Goal: Task Accomplishment & Management: Use online tool/utility

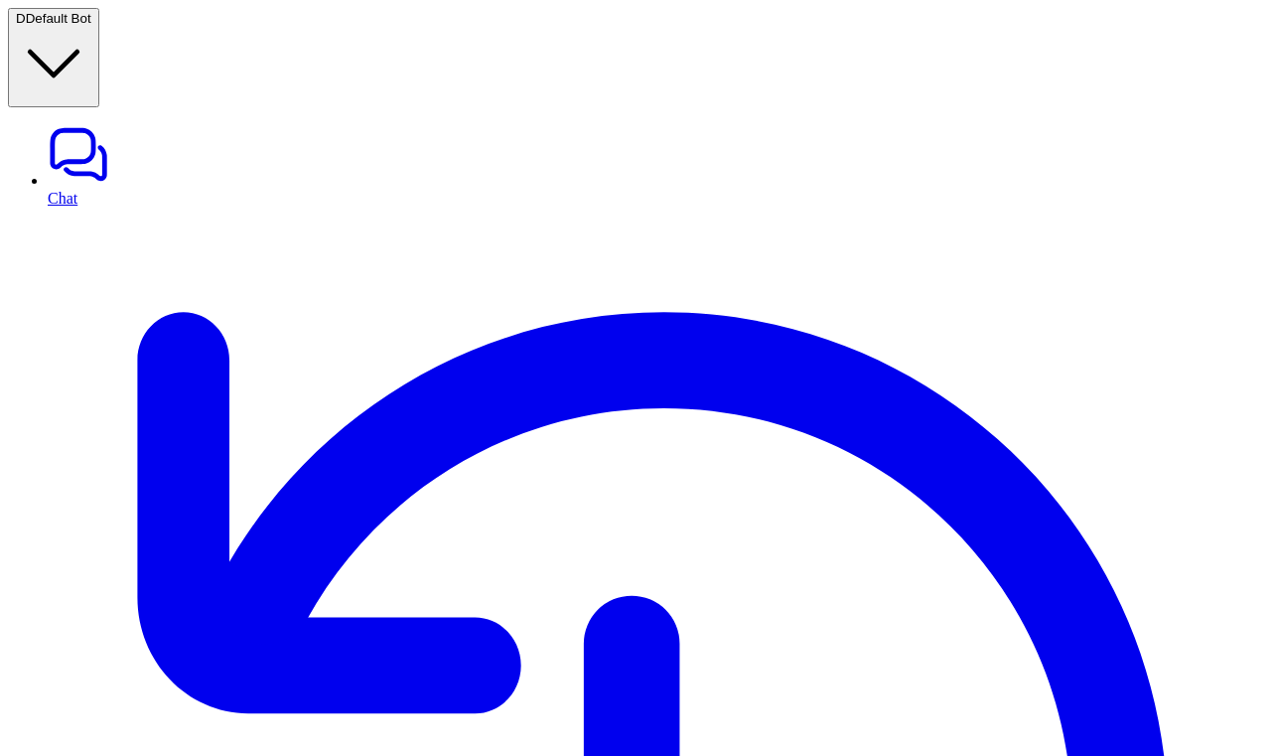
click at [91, 21] on span "Default Bot" at bounding box center [59, 18] width 66 height 15
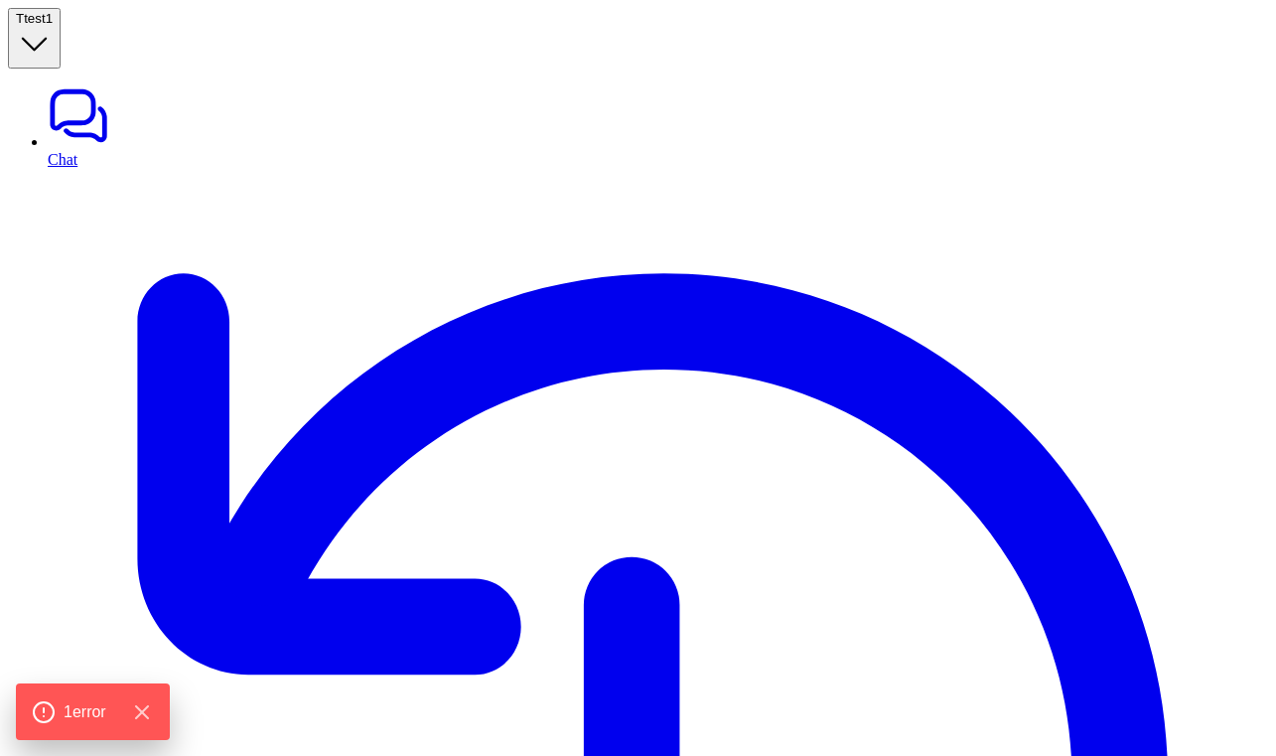
type textarea "**********"
click at [53, 26] on span "test1" at bounding box center [38, 18] width 29 height 15
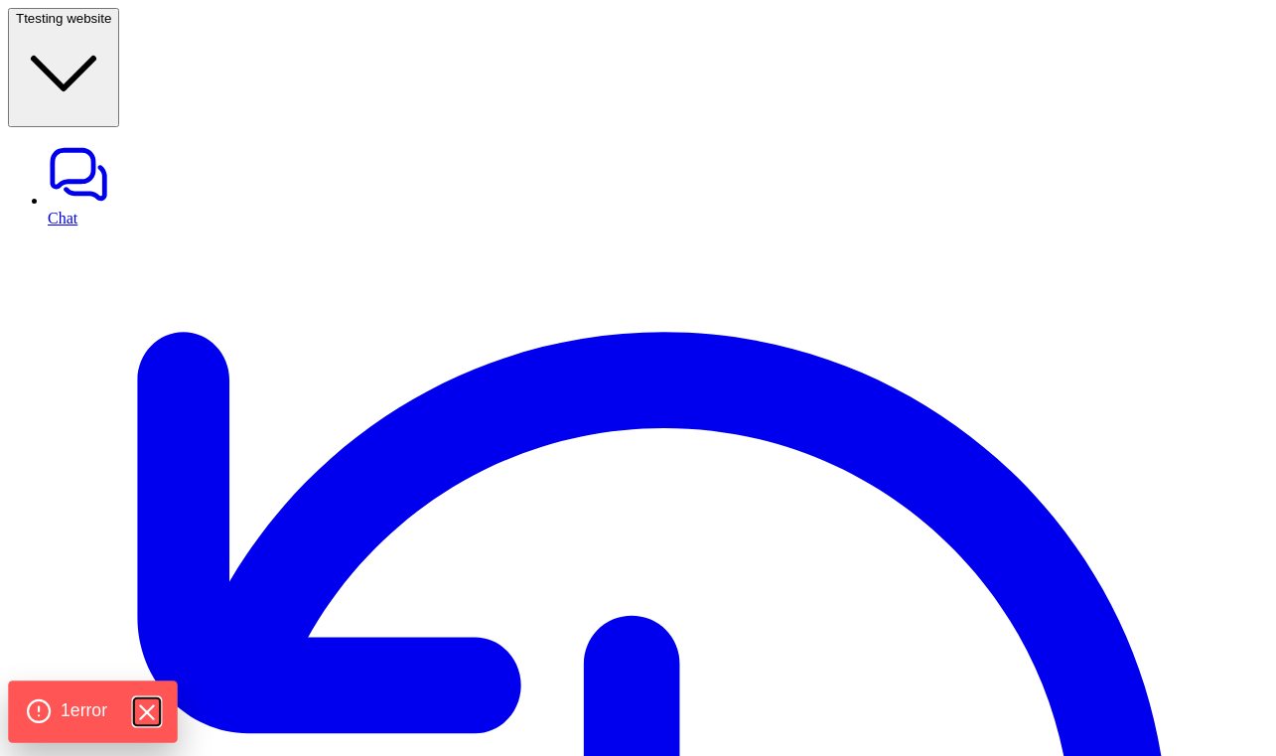
click at [155, 711] on icon "Hide Errors" at bounding box center [146, 712] width 26 height 26
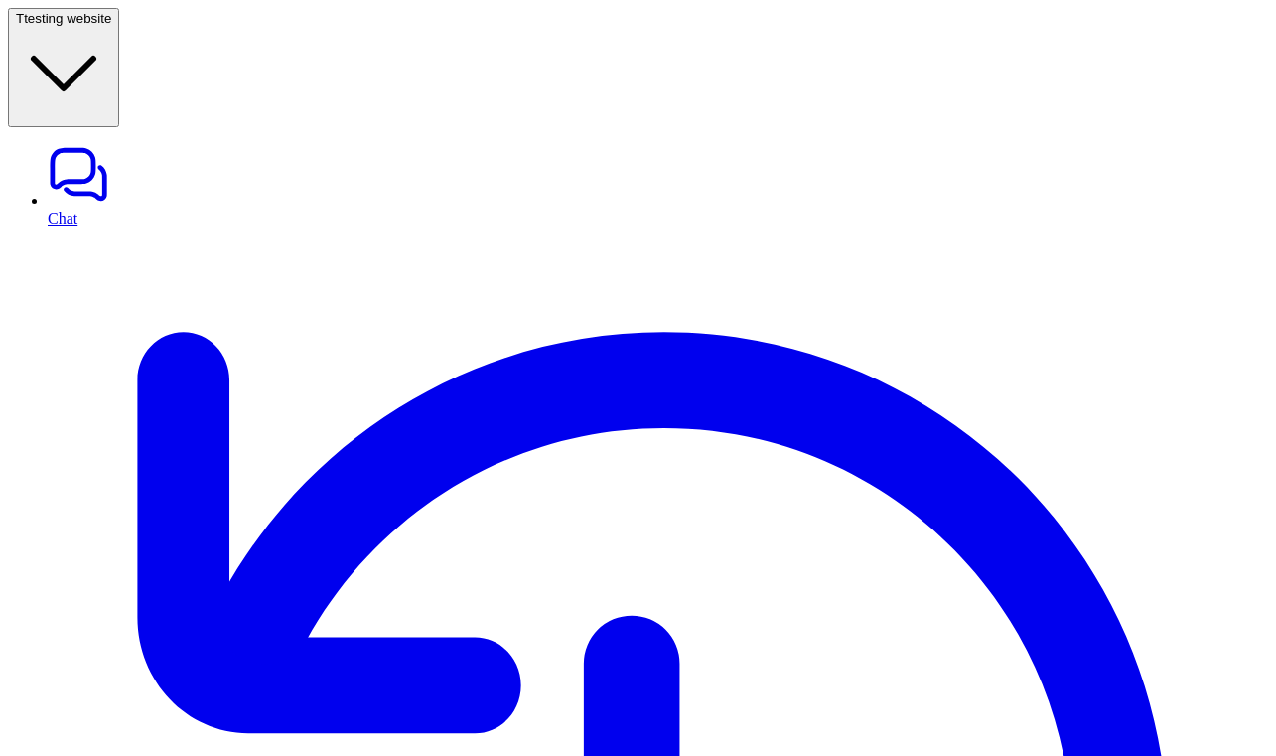
scroll to position [126, 0]
type textarea "**********"
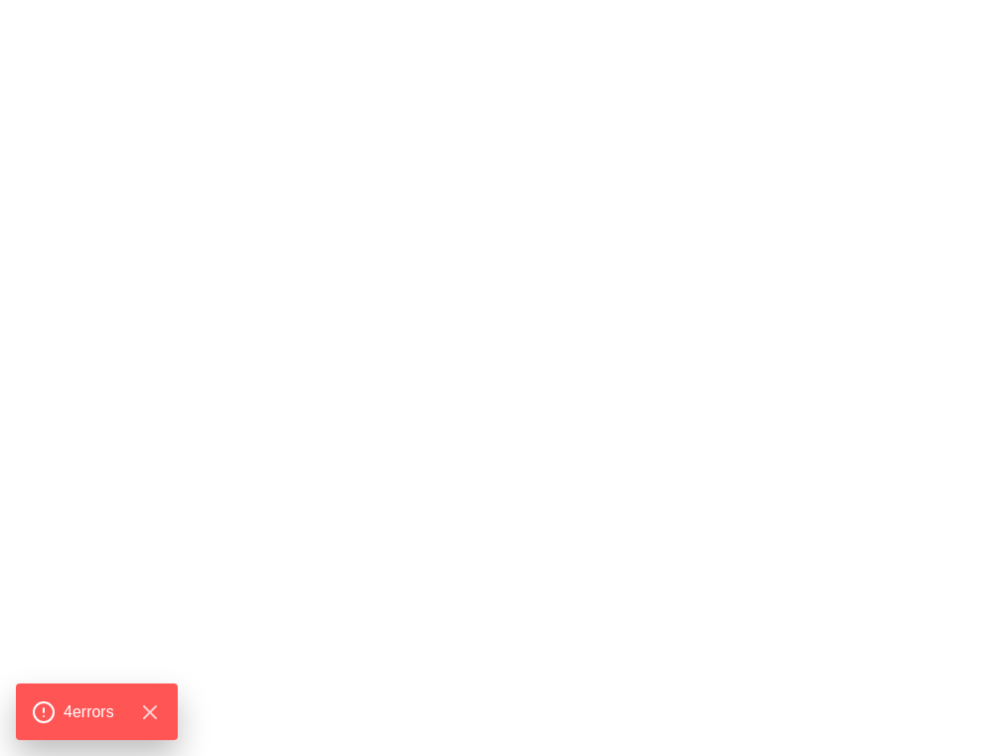
click at [825, 253] on div "500 - Server error Oops something went wrong. Try to refresh this page or feel …" at bounding box center [499, 559] width 983 height 1102
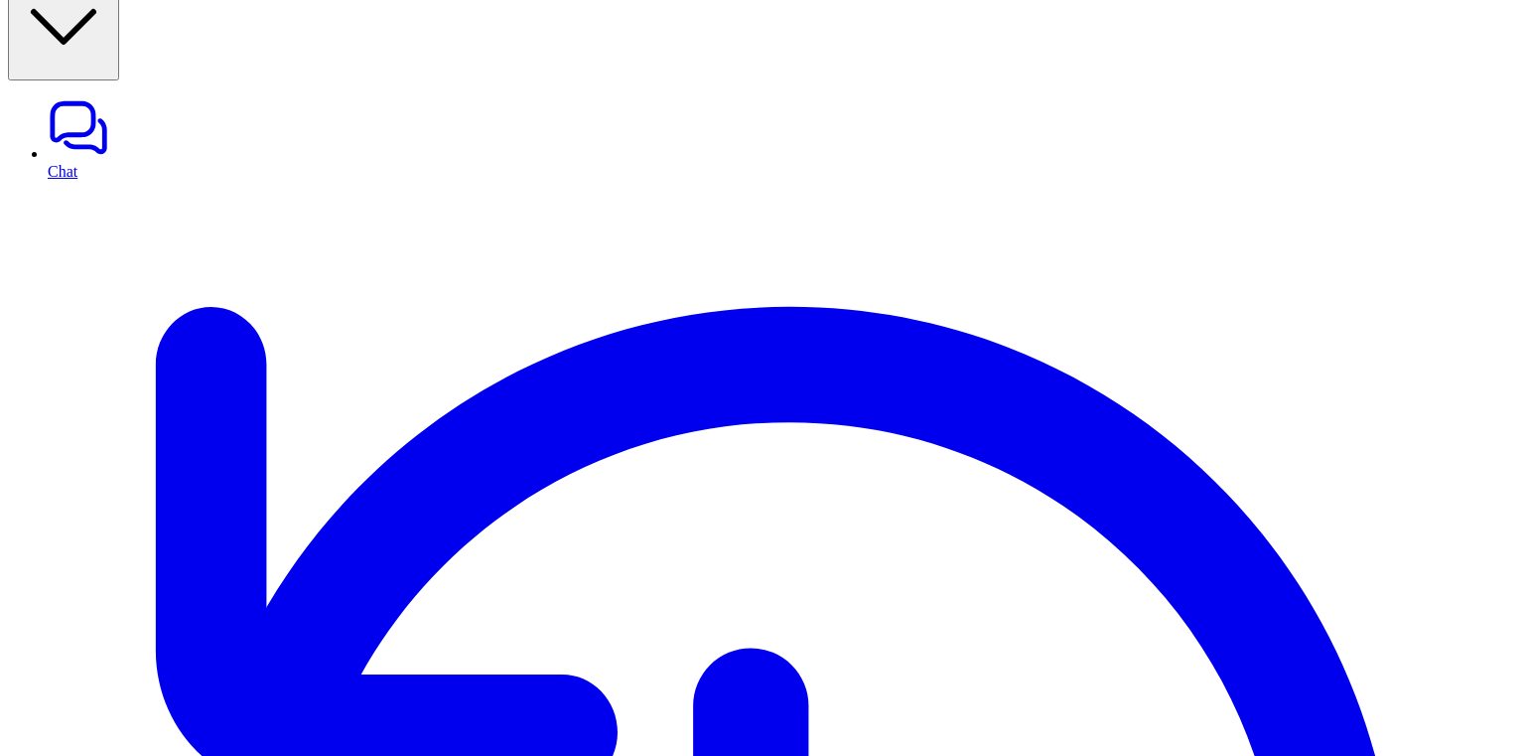
scroll to position [80, 0]
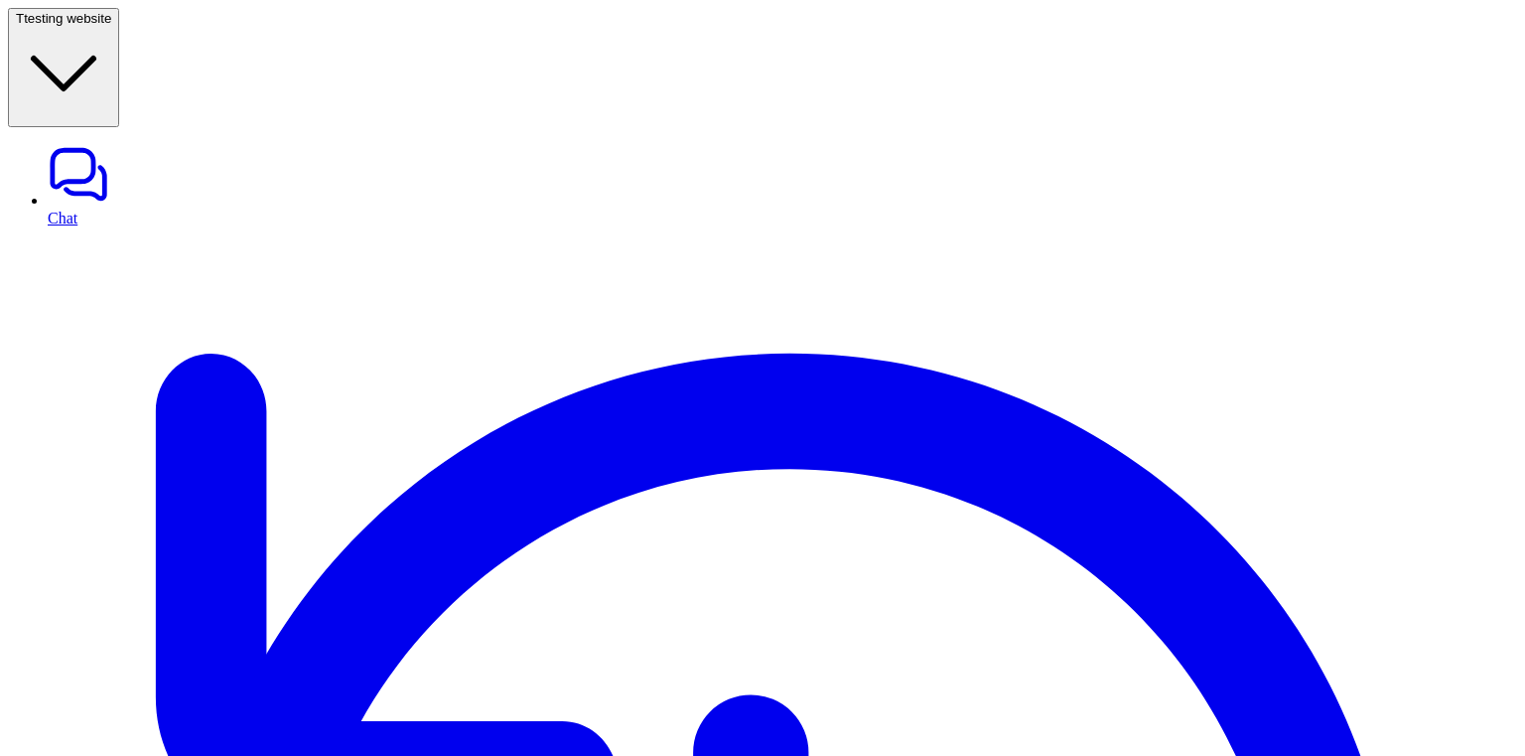
scroll to position [80, 0]
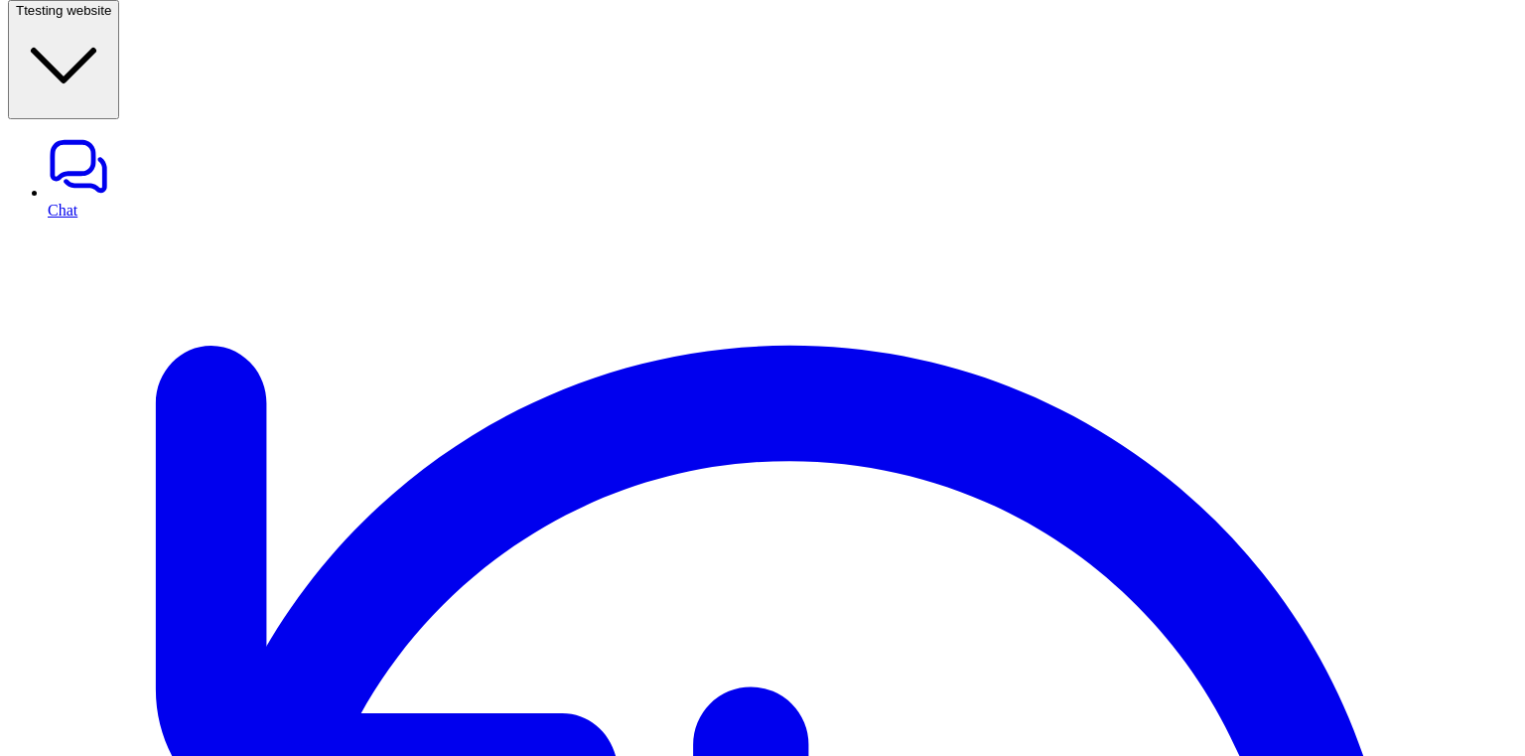
type input "****"
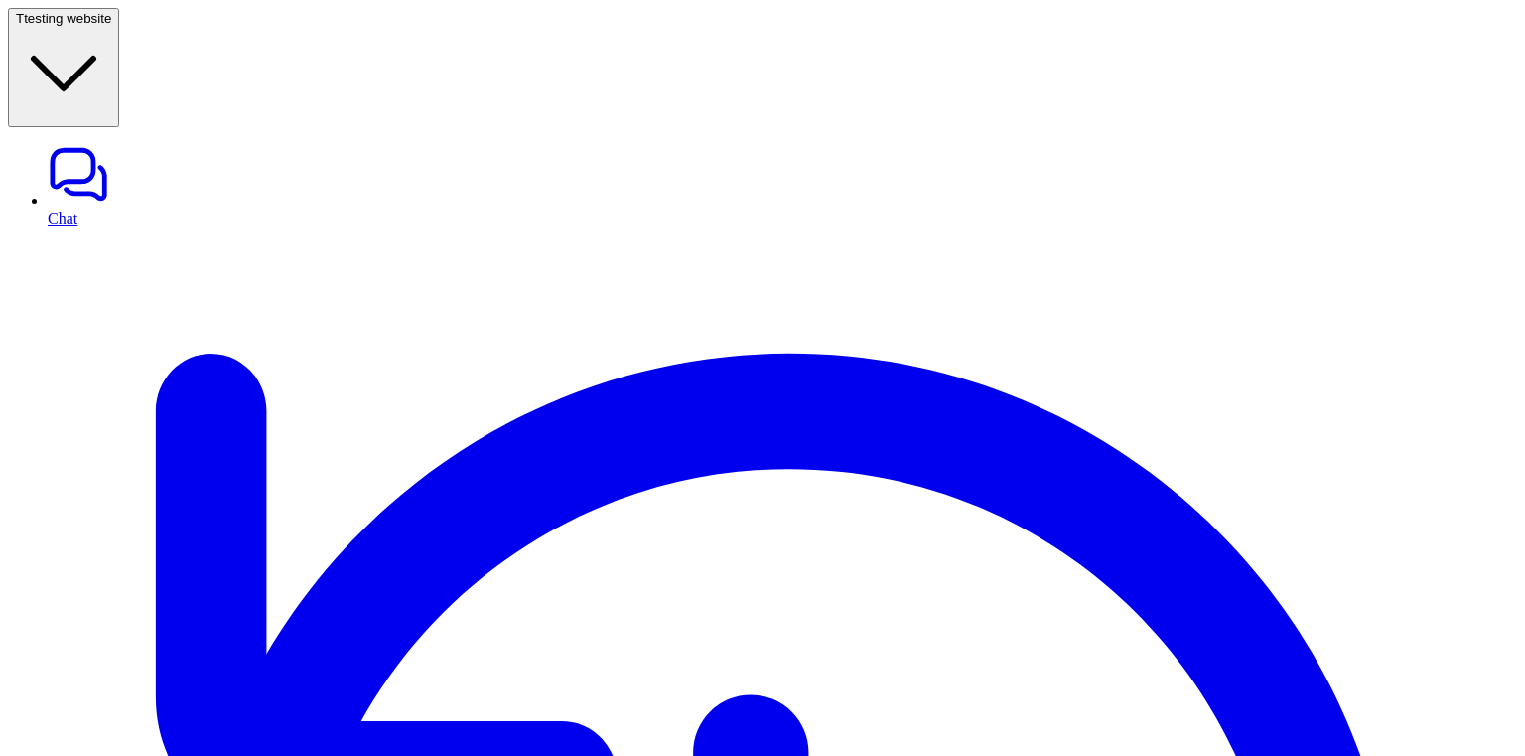
scroll to position [178, 0]
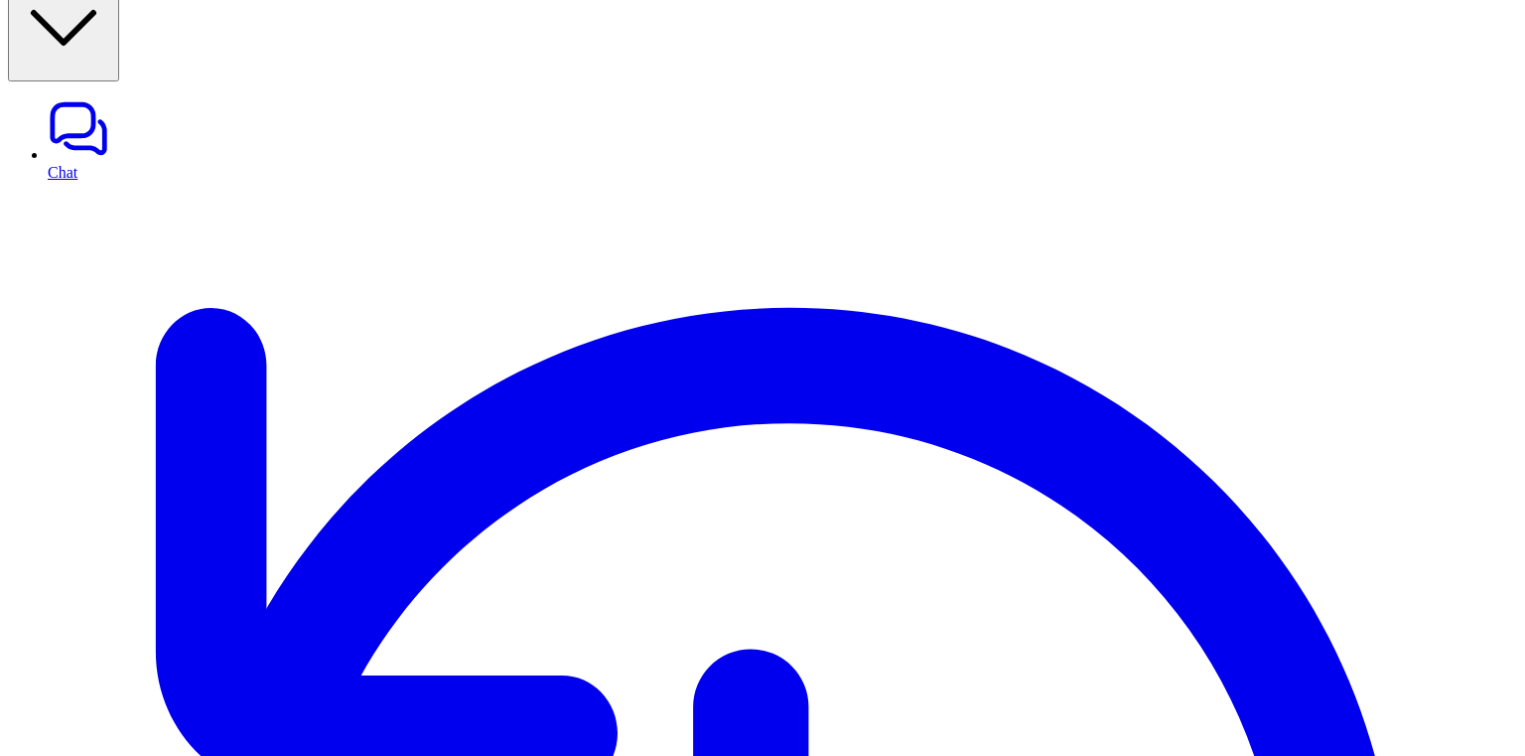
scroll to position [80, 0]
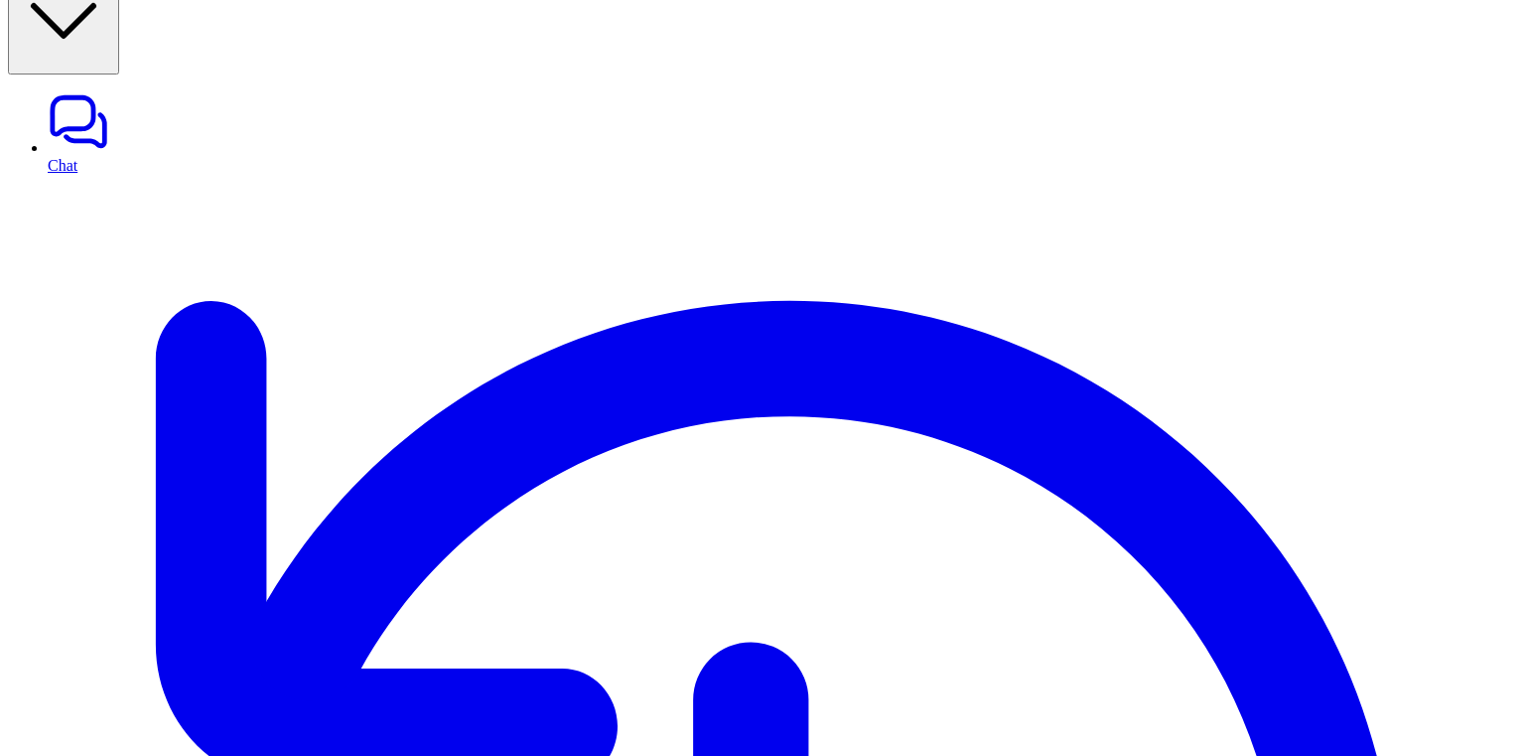
scroll to position [80, 0]
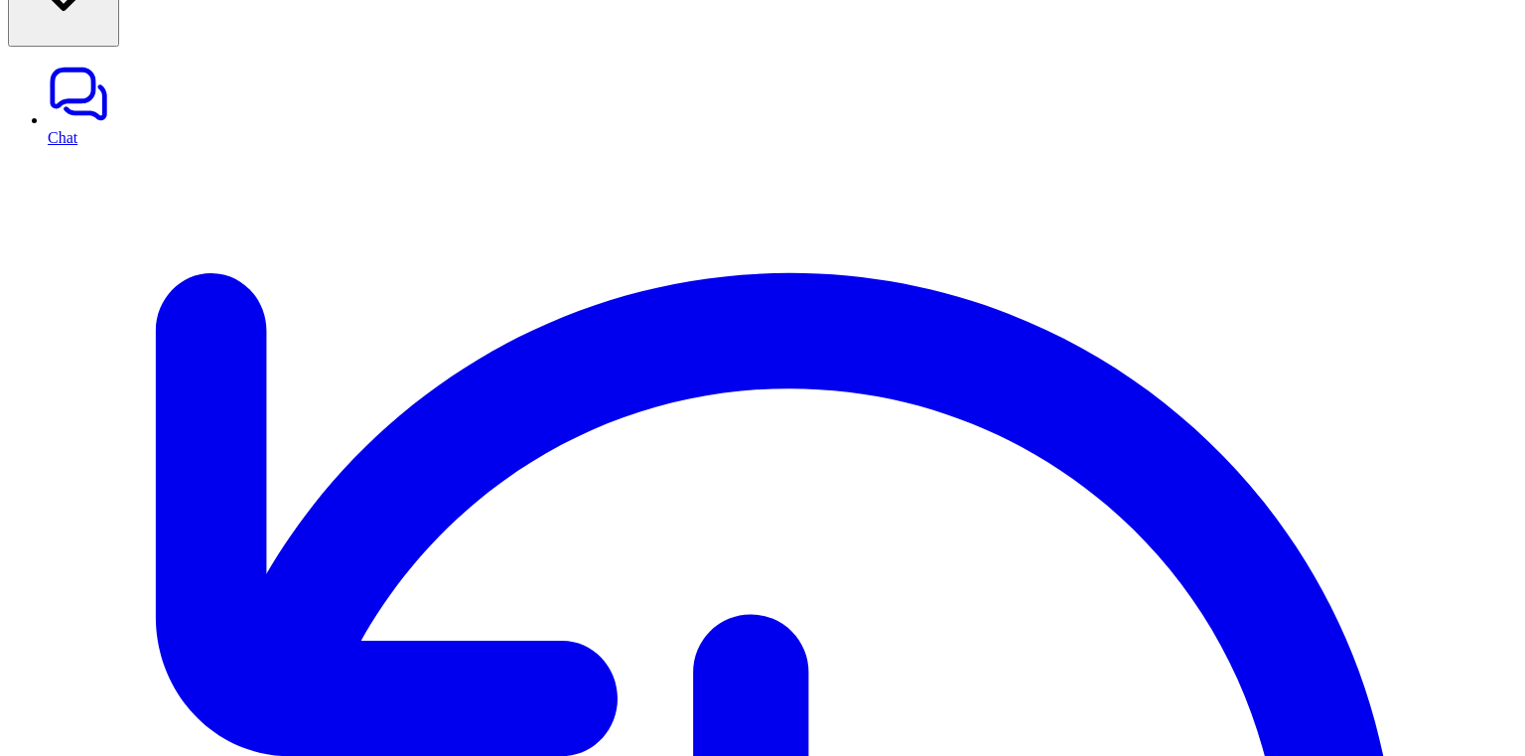
scroll to position [0, 0]
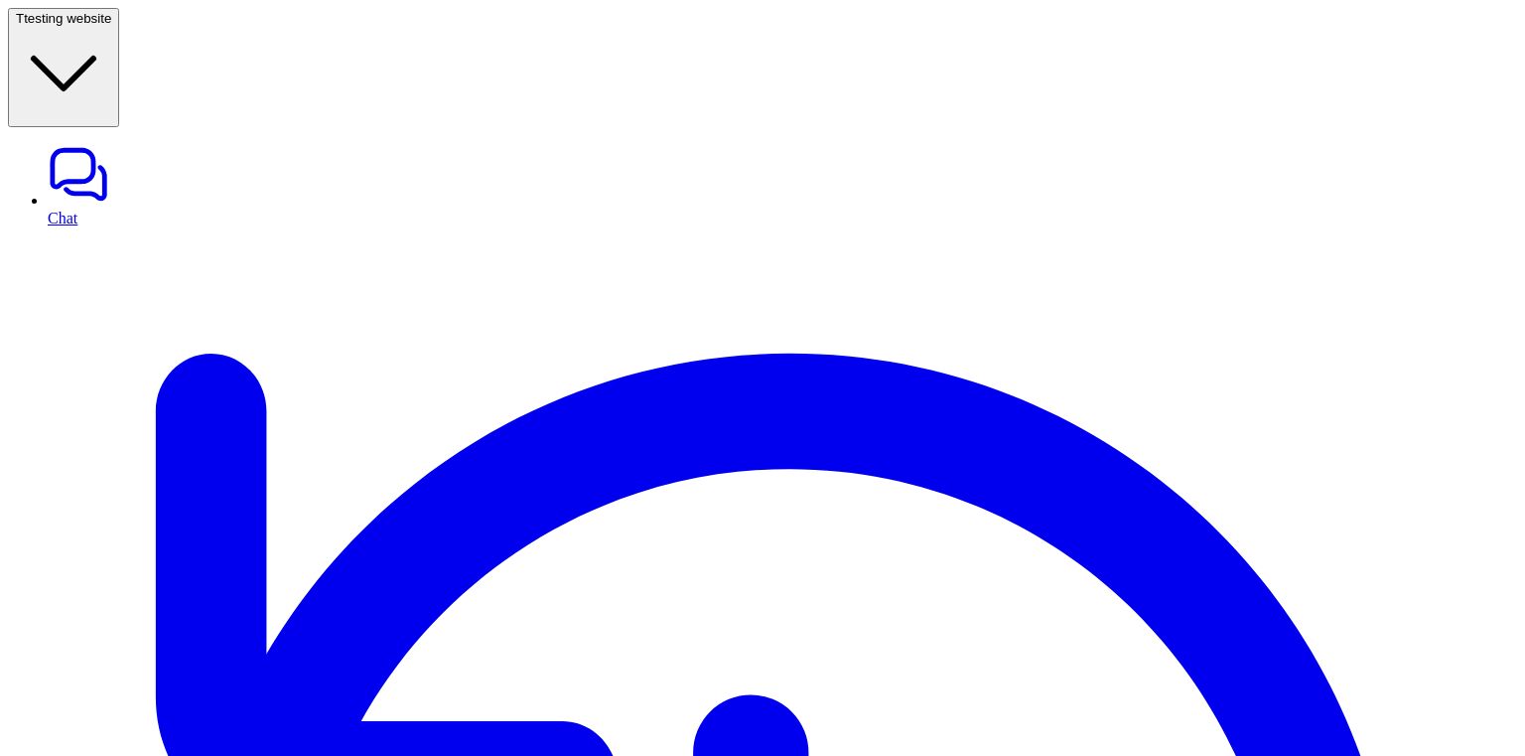
drag, startPoint x: 637, startPoint y: 128, endPoint x: 698, endPoint y: 128, distance: 61.6
drag, startPoint x: 478, startPoint y: 316, endPoint x: 405, endPoint y: 316, distance: 72.5
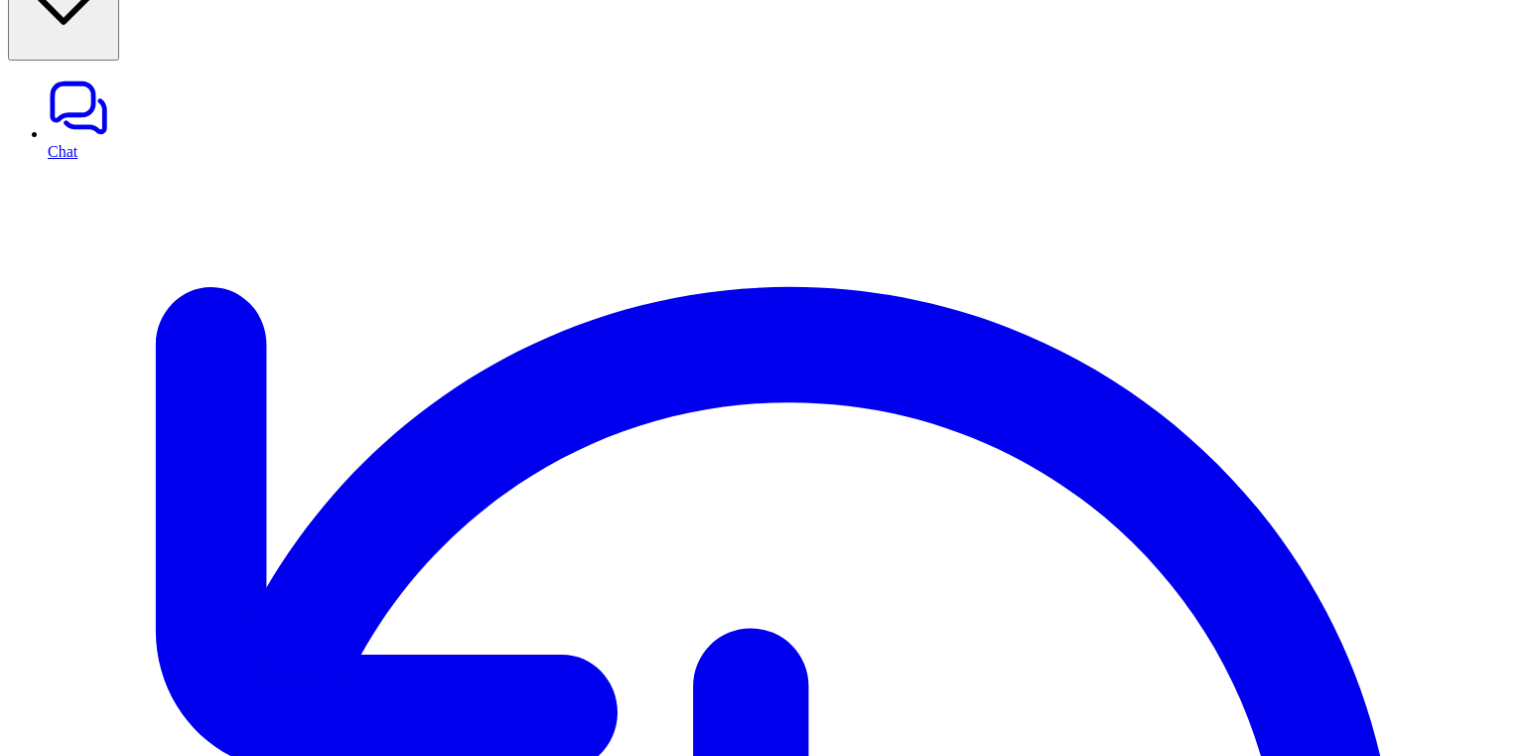
scroll to position [80, 0]
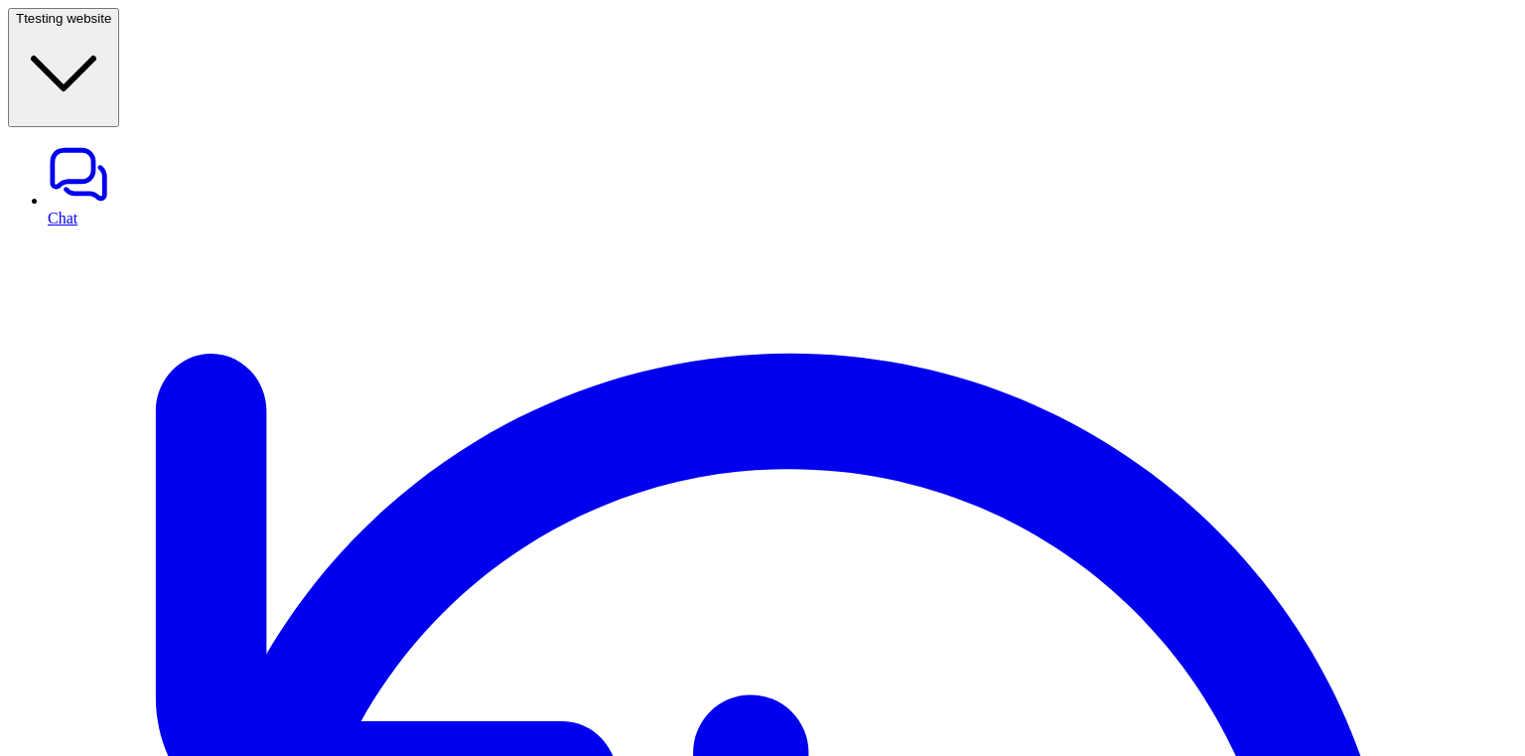
scroll to position [80, 0]
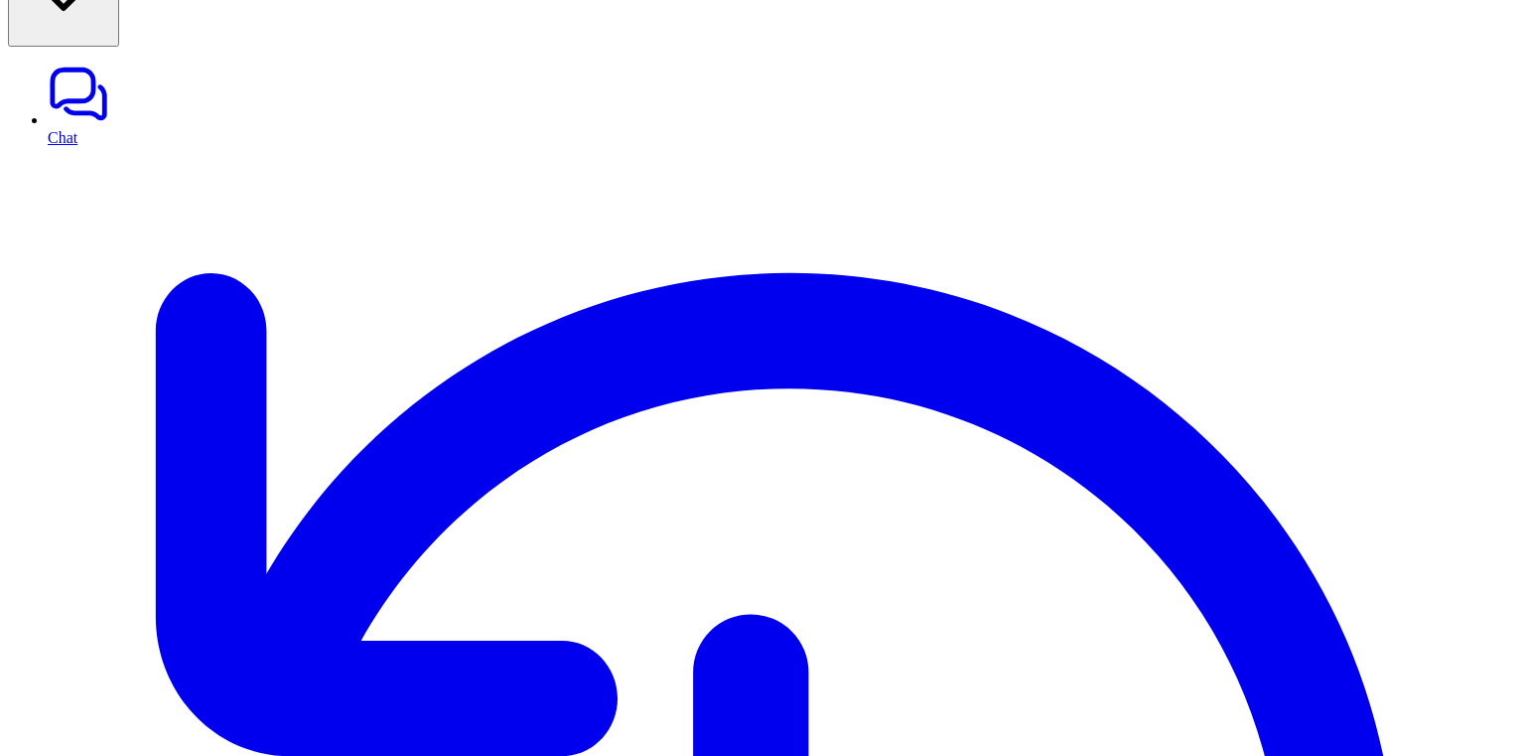
drag, startPoint x: 782, startPoint y: 258, endPoint x: 903, endPoint y: 261, distance: 121.2
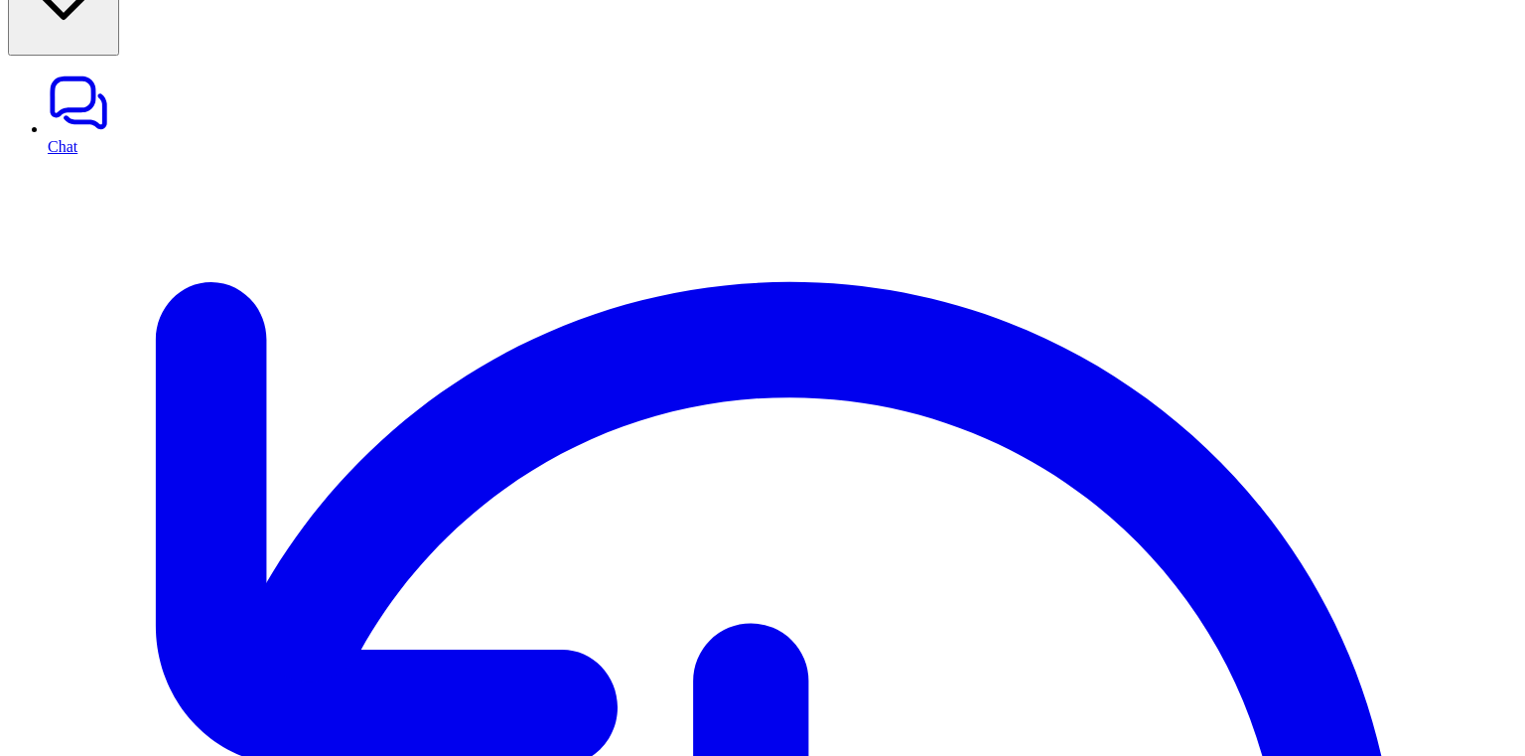
scroll to position [80, 0]
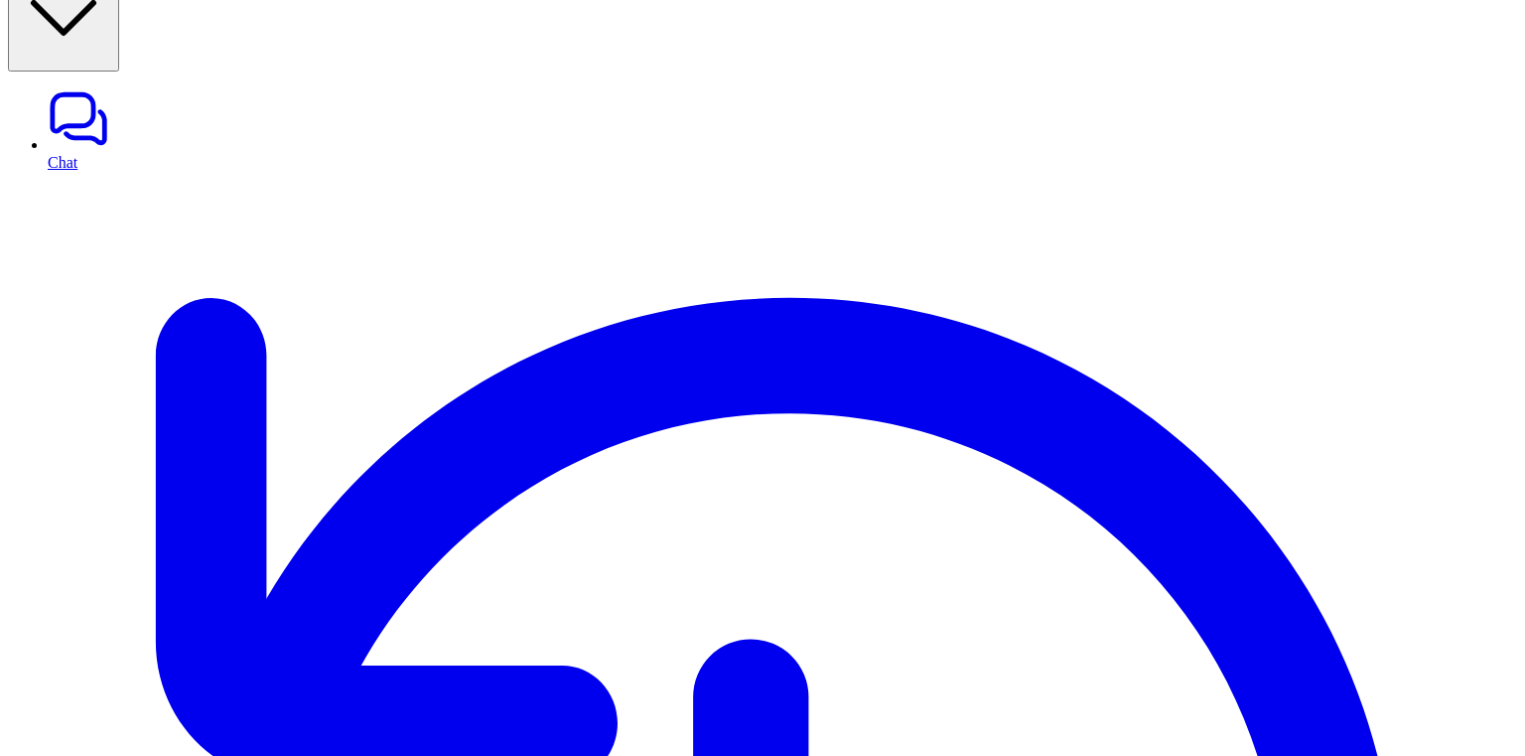
scroll to position [80, 0]
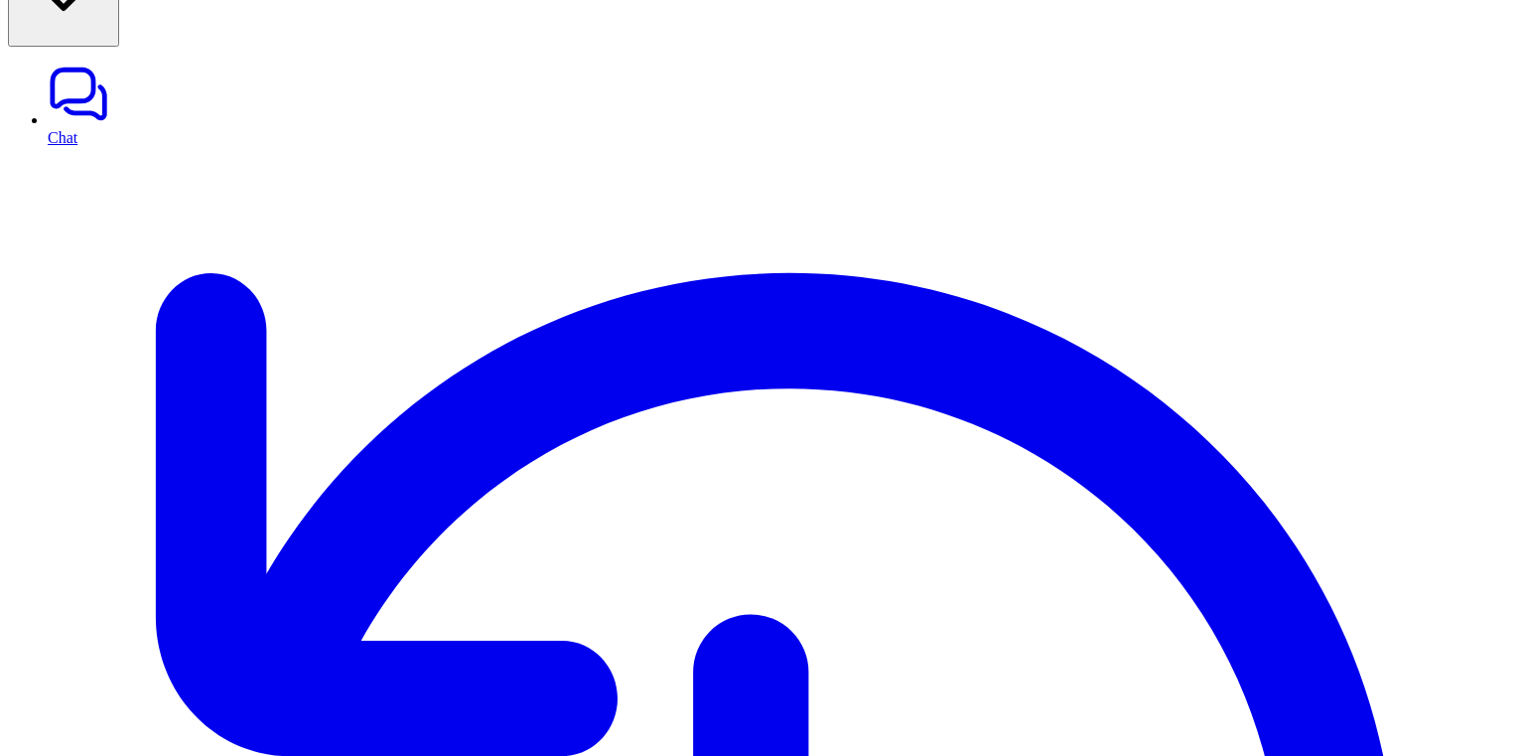
drag, startPoint x: 380, startPoint y: 363, endPoint x: 651, endPoint y: 364, distance: 271.1
copy p "Head to Chat to see how the bot responds"
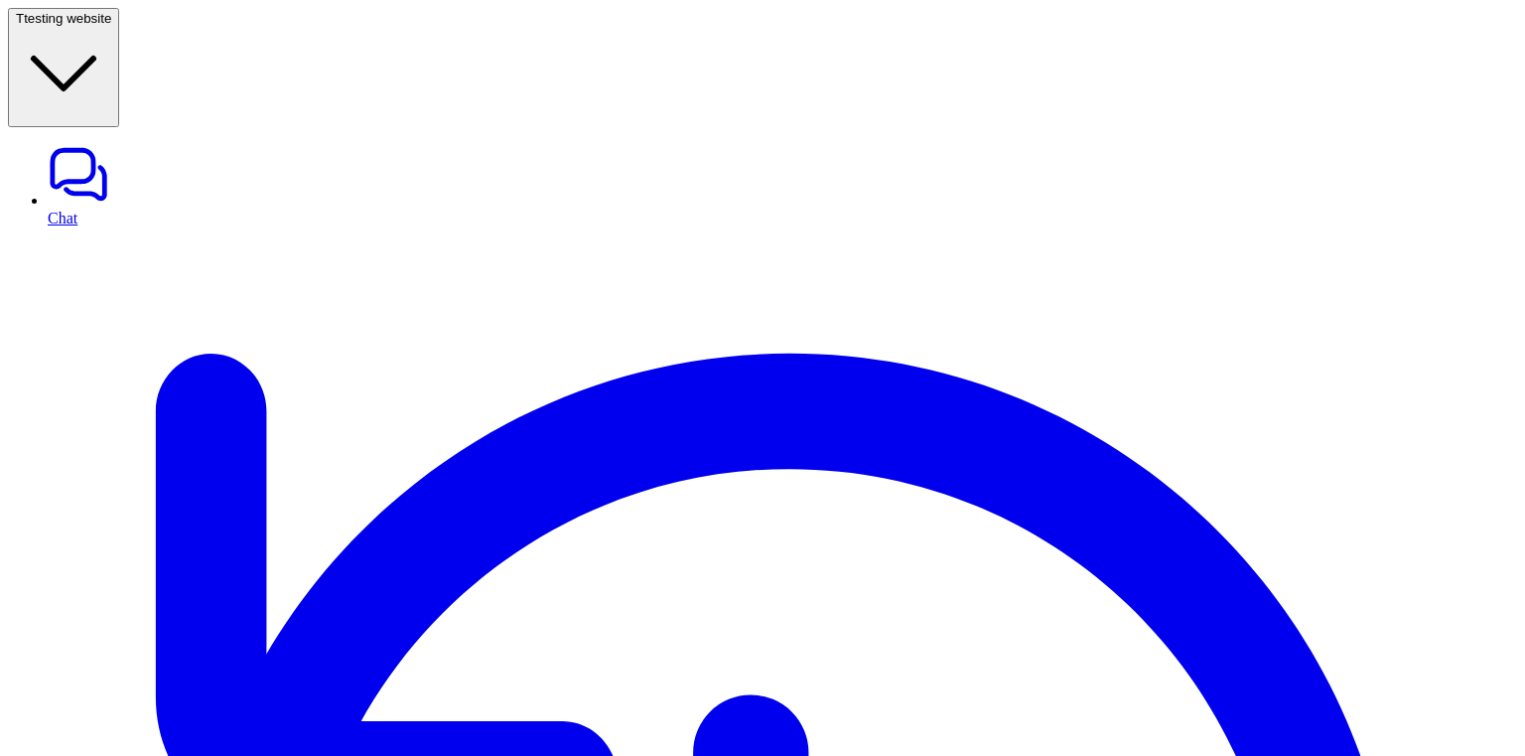
scroll to position [80, 0]
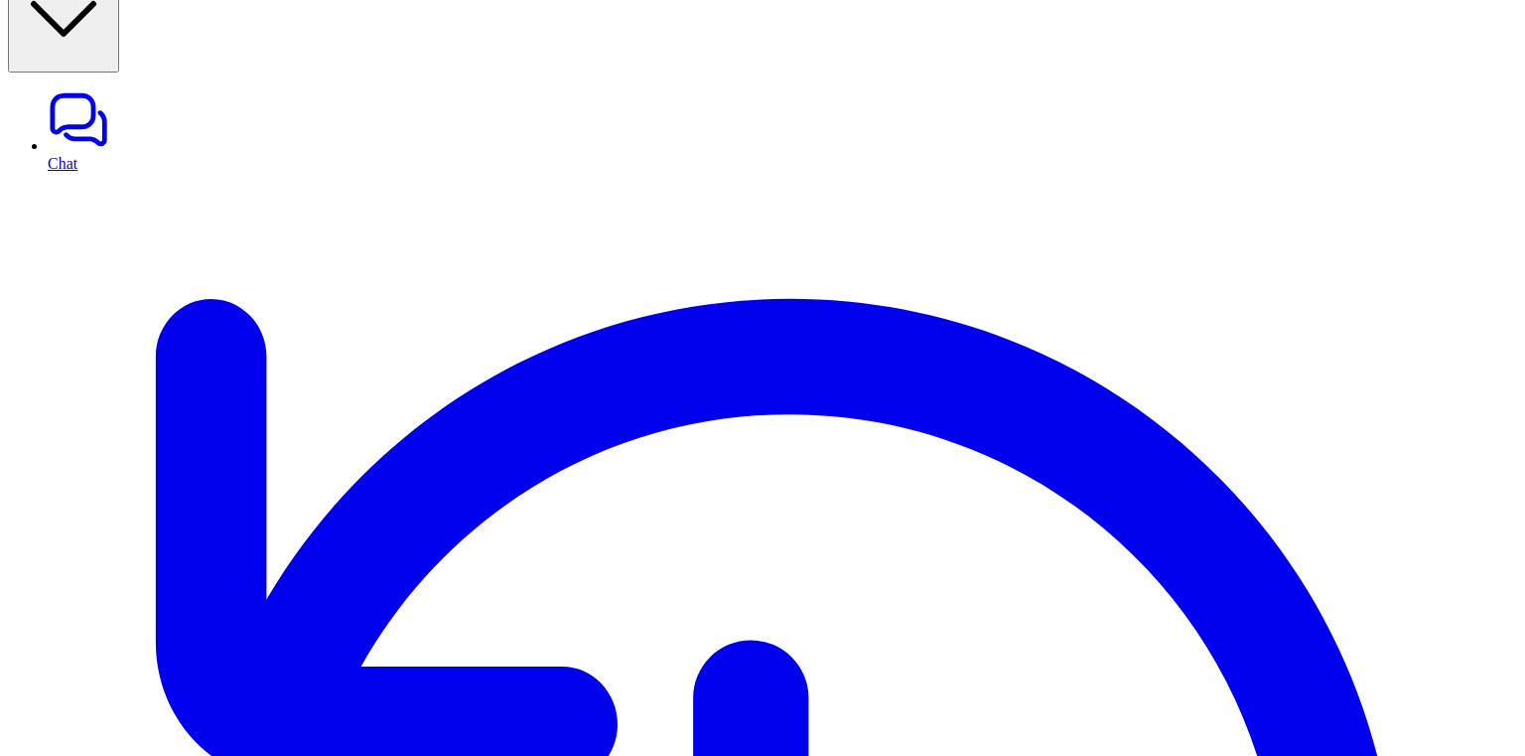
scroll to position [80, 0]
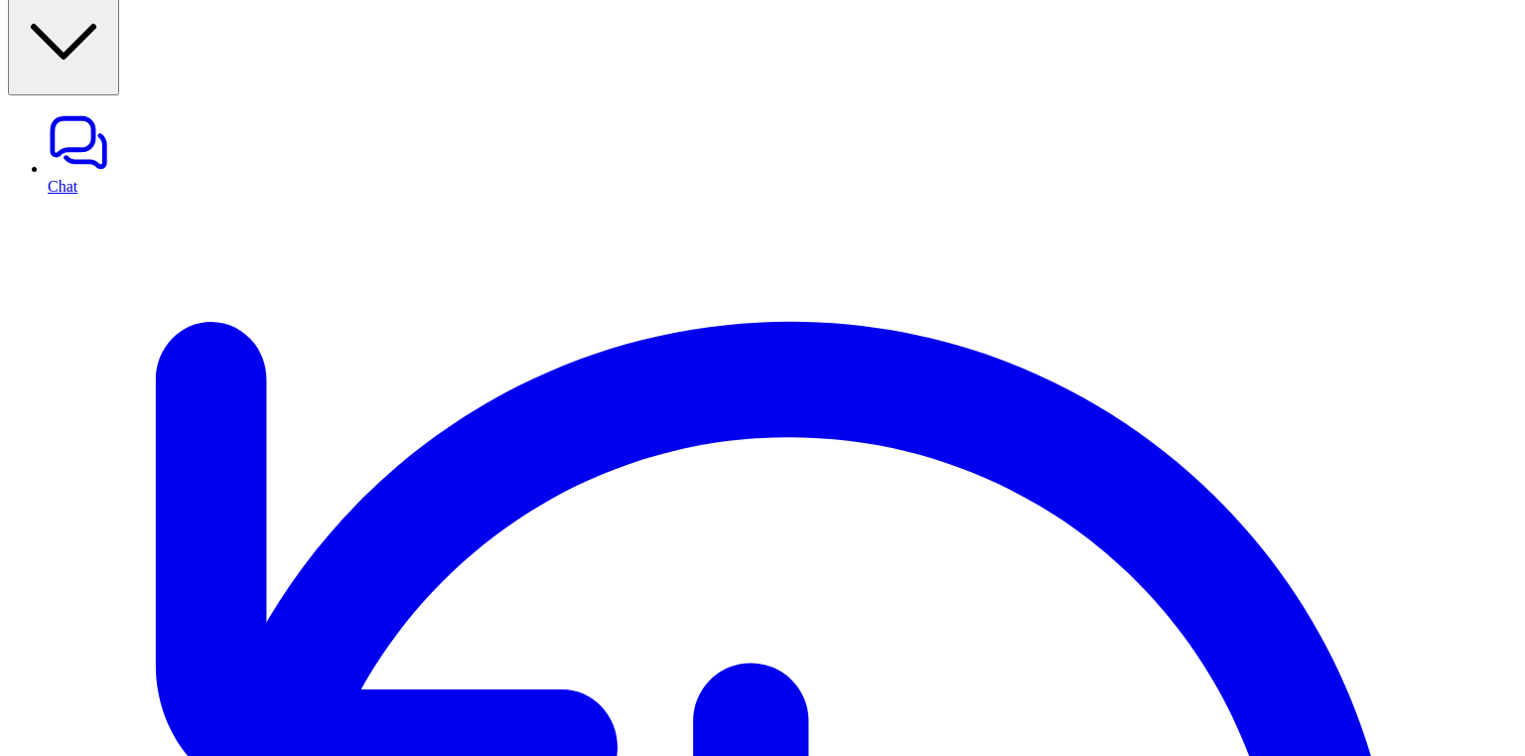
scroll to position [80, 0]
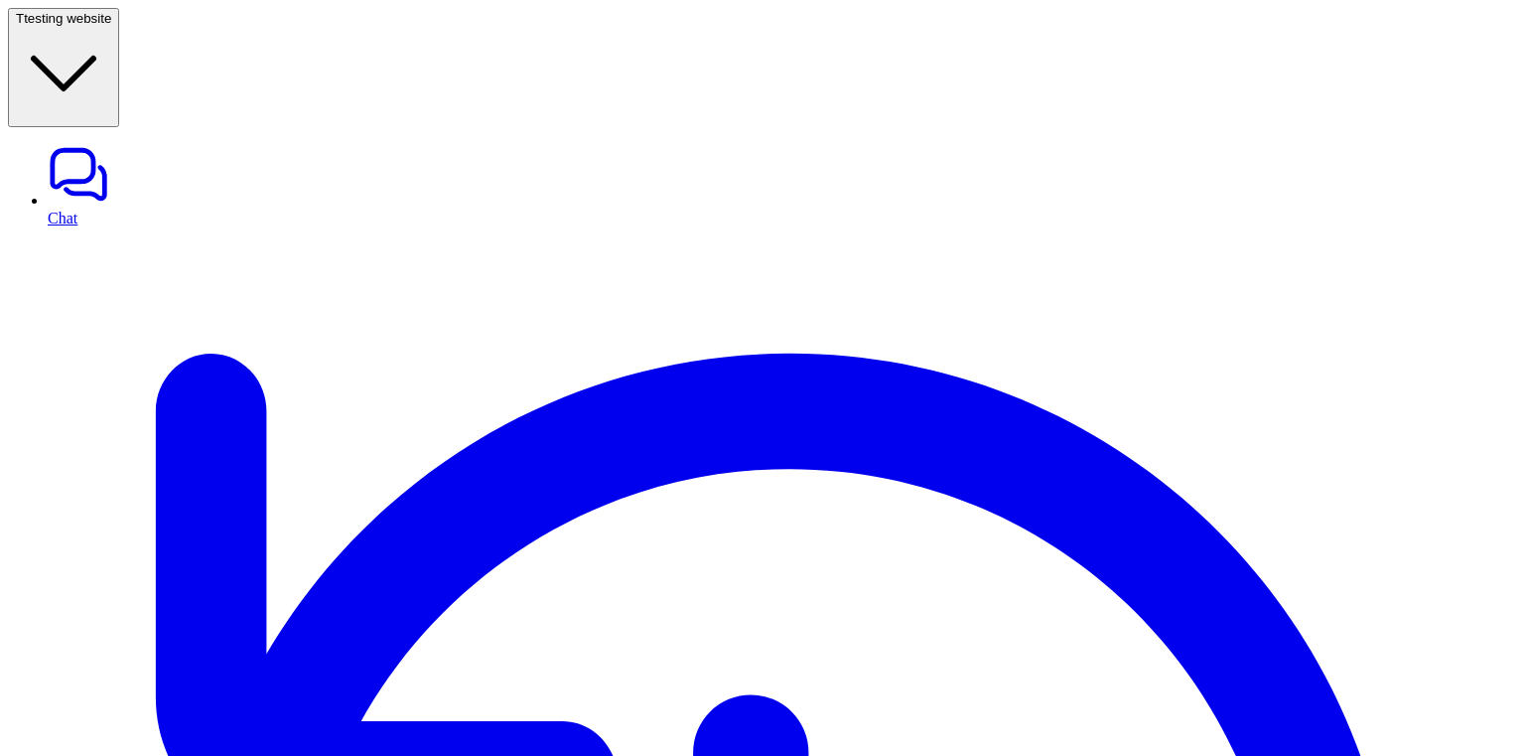
scroll to position [13, 0]
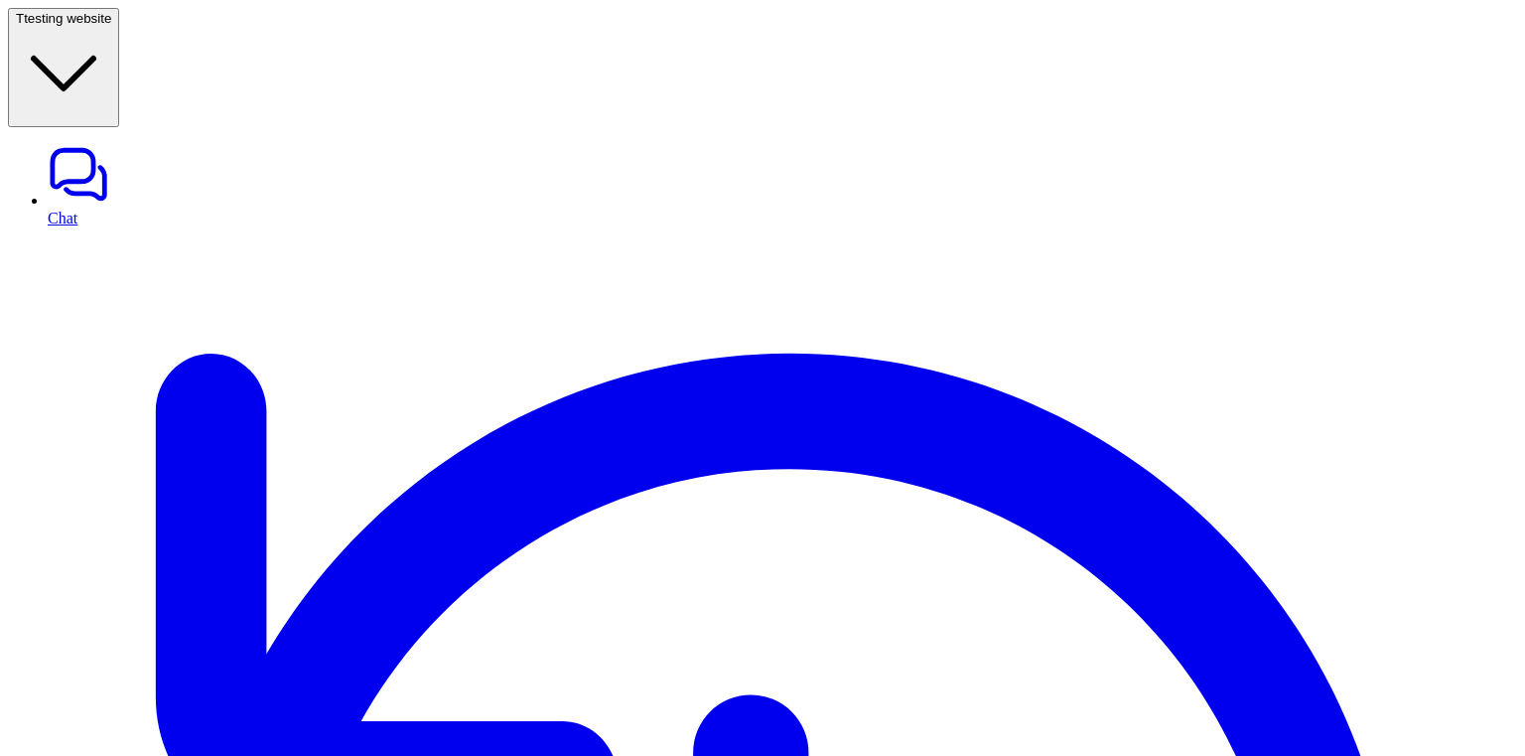
click at [111, 26] on span "testing website" at bounding box center [67, 18] width 87 height 15
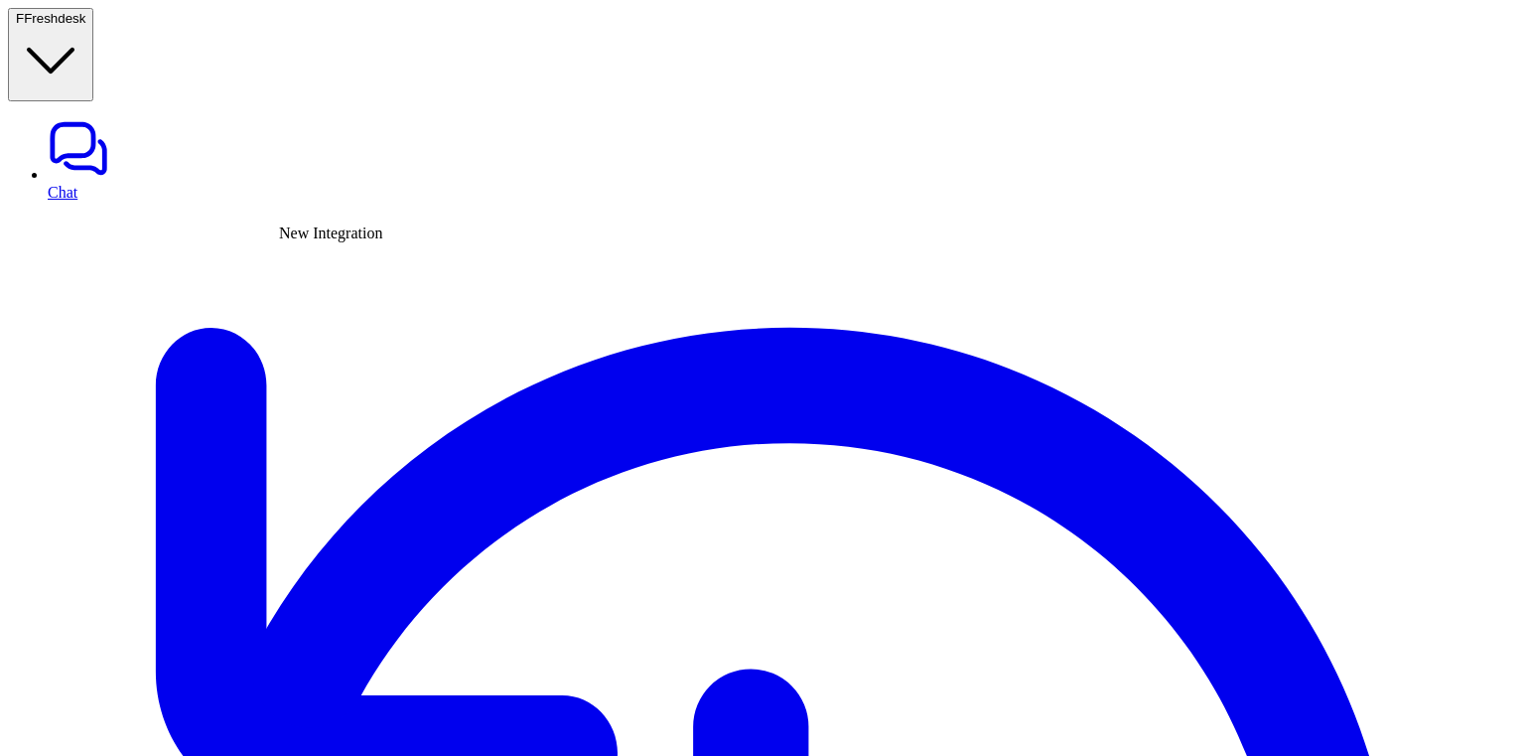
type input "****"
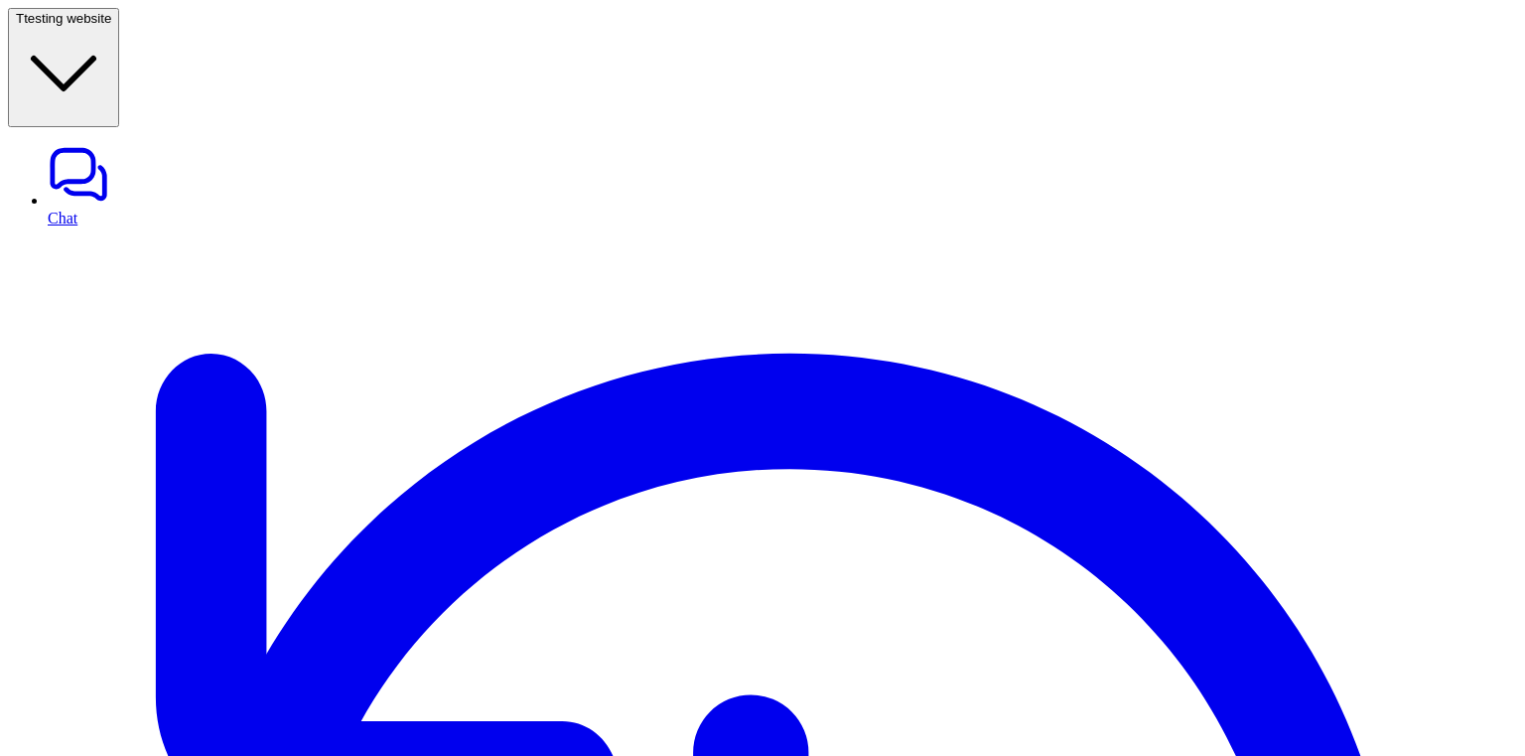
scroll to position [126, 0]
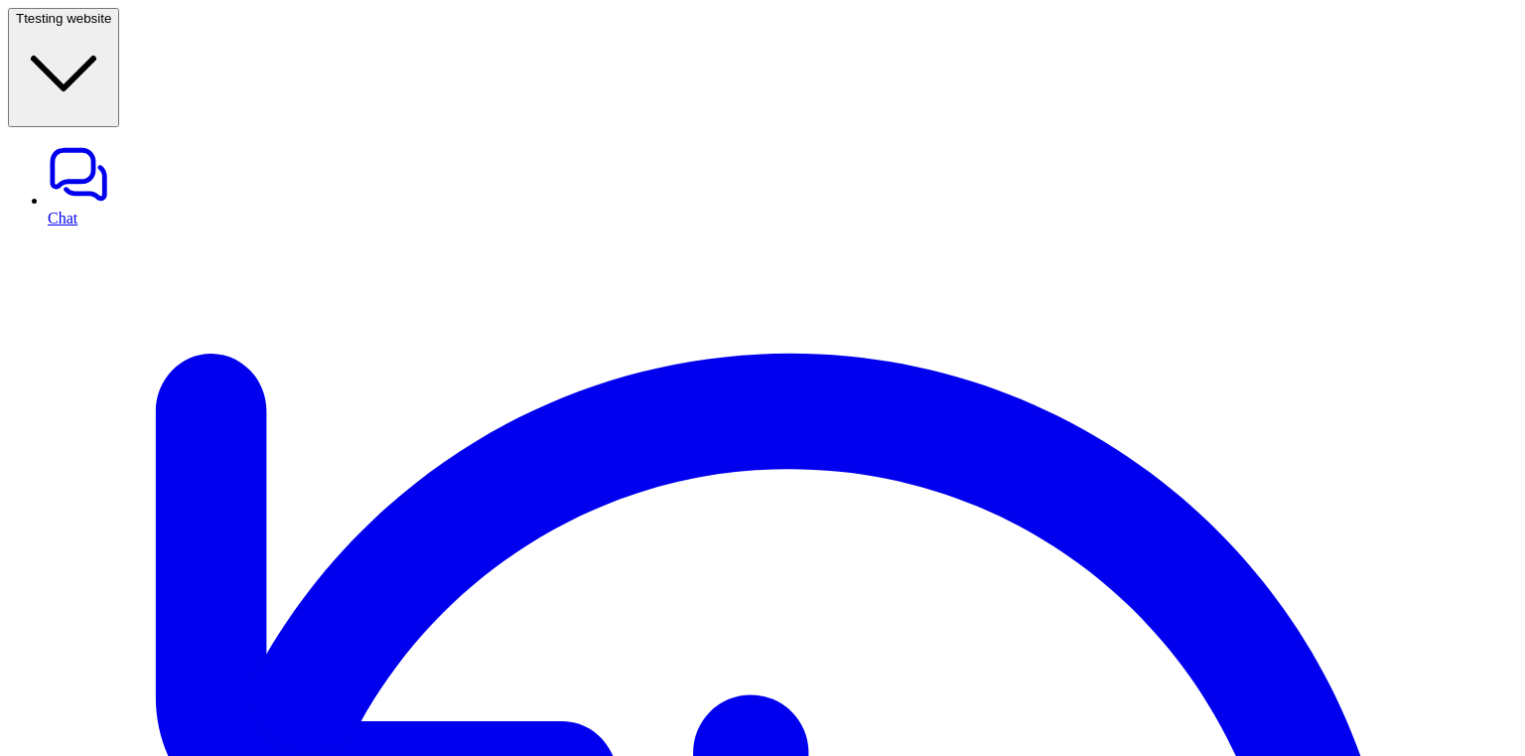
scroll to position [13, 0]
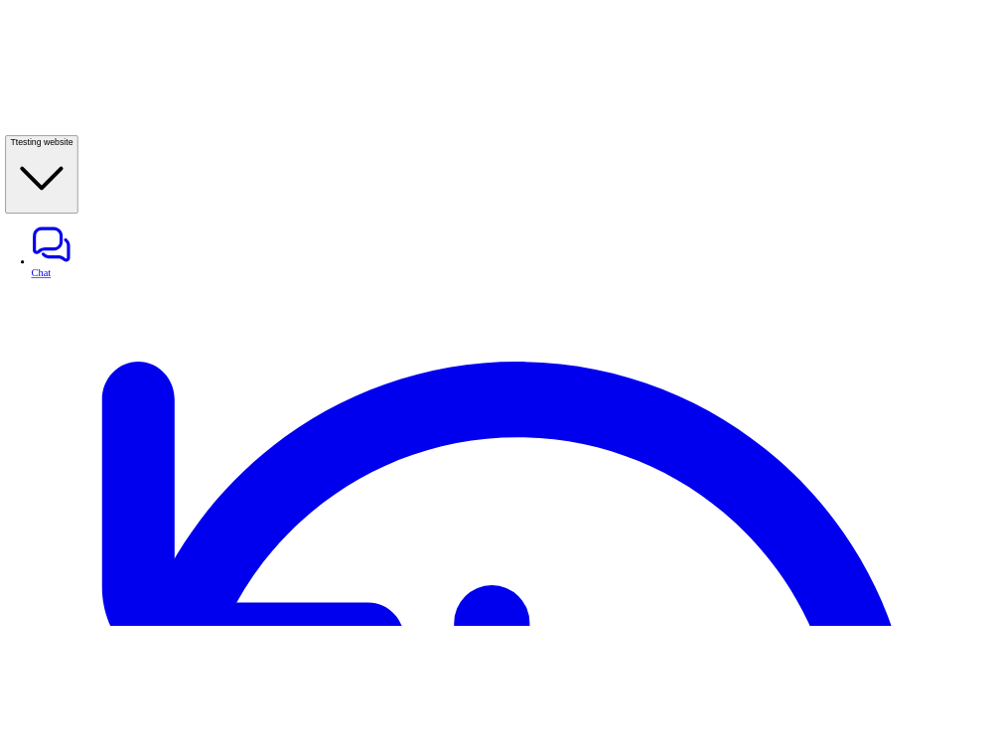
scroll to position [8, 0]
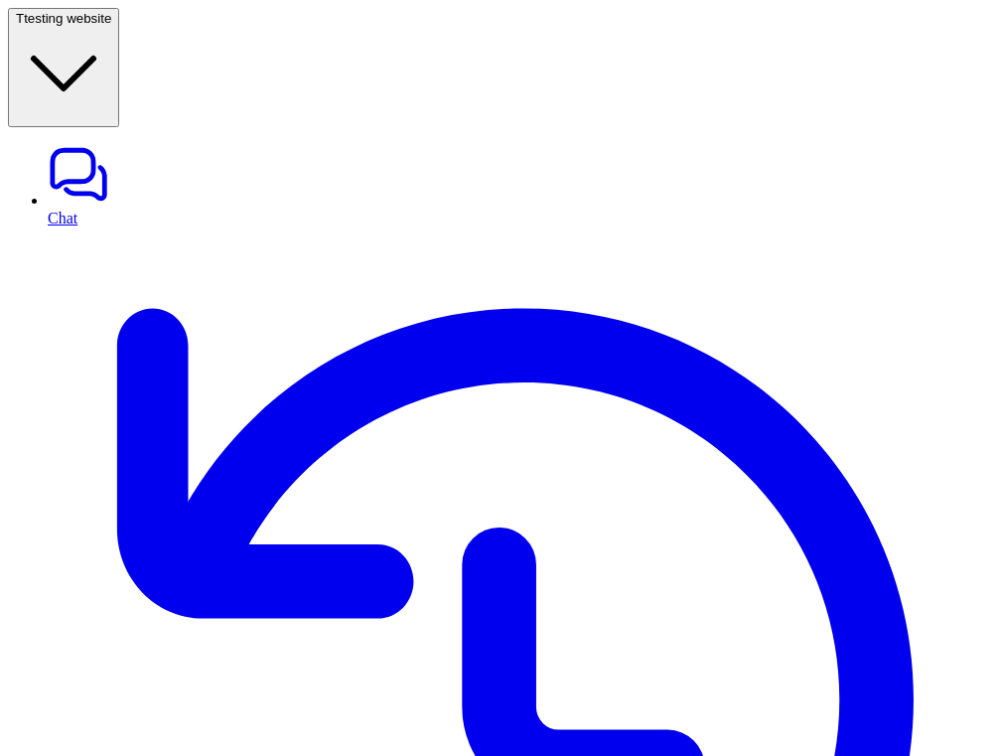
scroll to position [227, 0]
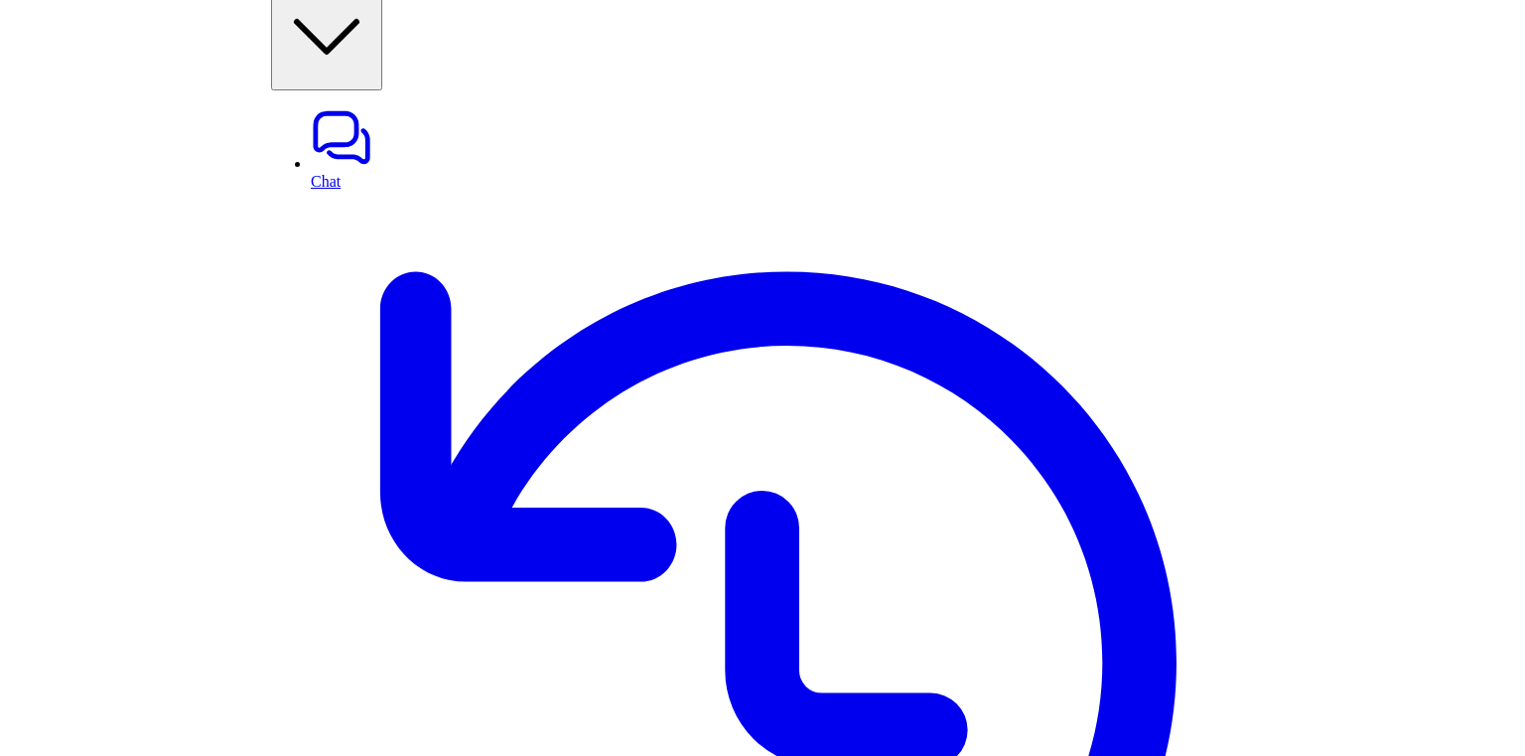
scroll to position [13, 0]
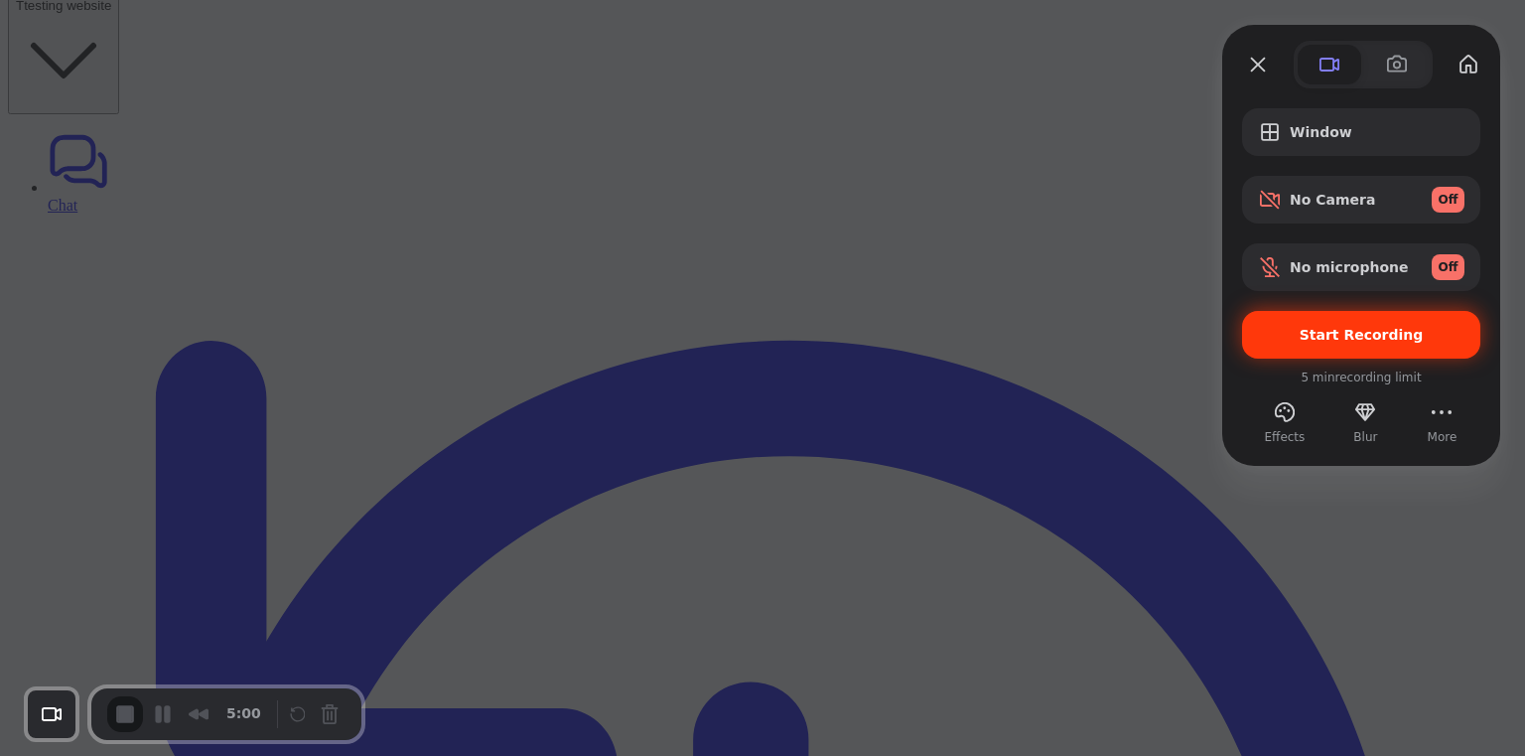
click at [998, 337] on span "Start Recording" at bounding box center [1362, 335] width 124 height 16
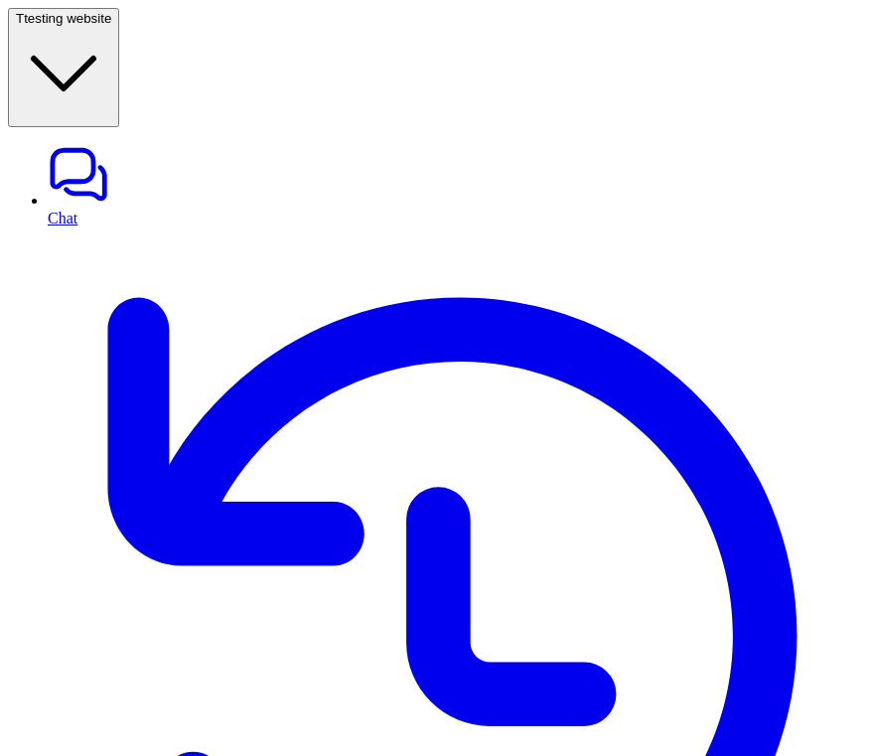
click at [111, 24] on span "testing website" at bounding box center [67, 18] width 87 height 15
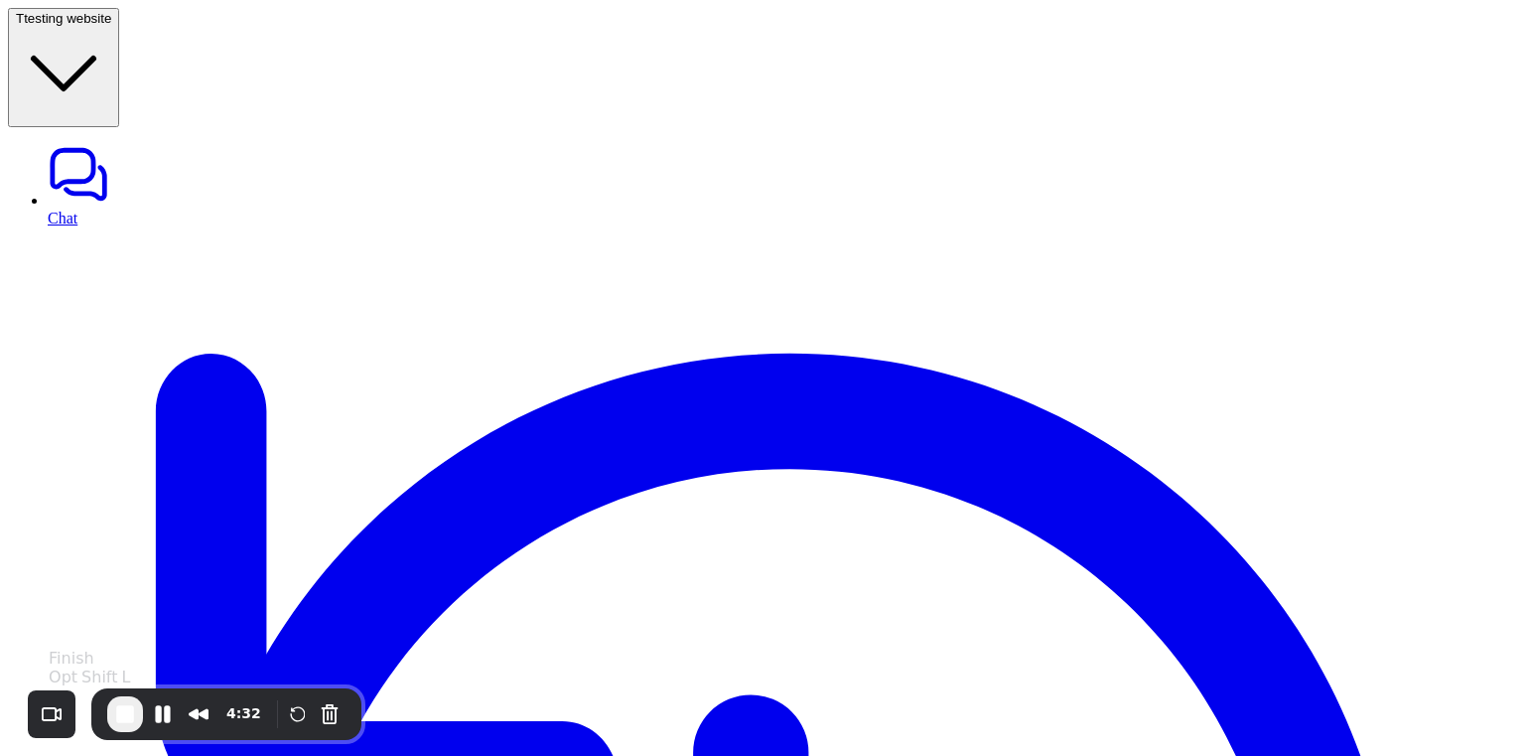
click at [127, 705] on span "End Recording" at bounding box center [125, 714] width 24 height 24
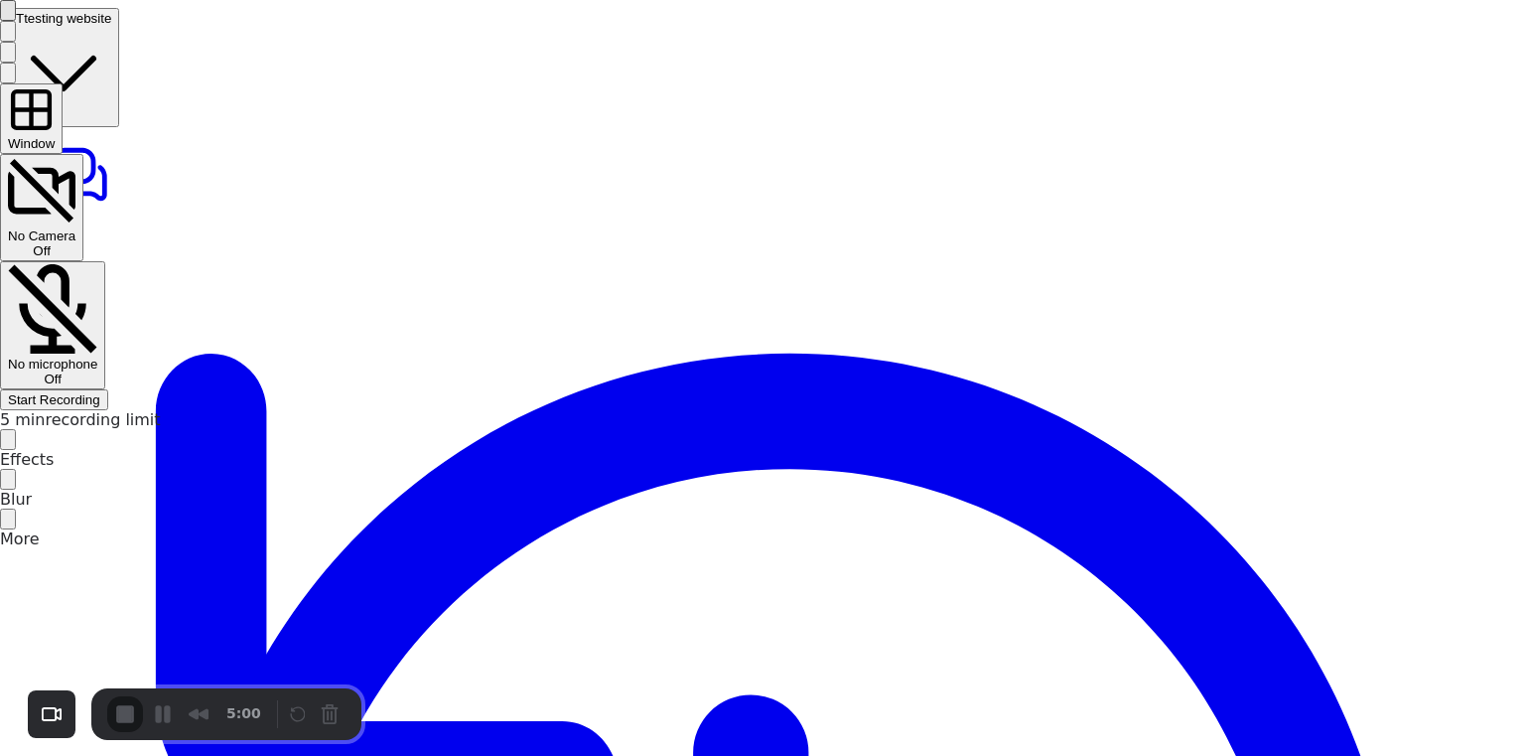
click at [100, 392] on span "Start Recording" at bounding box center [54, 399] width 92 height 15
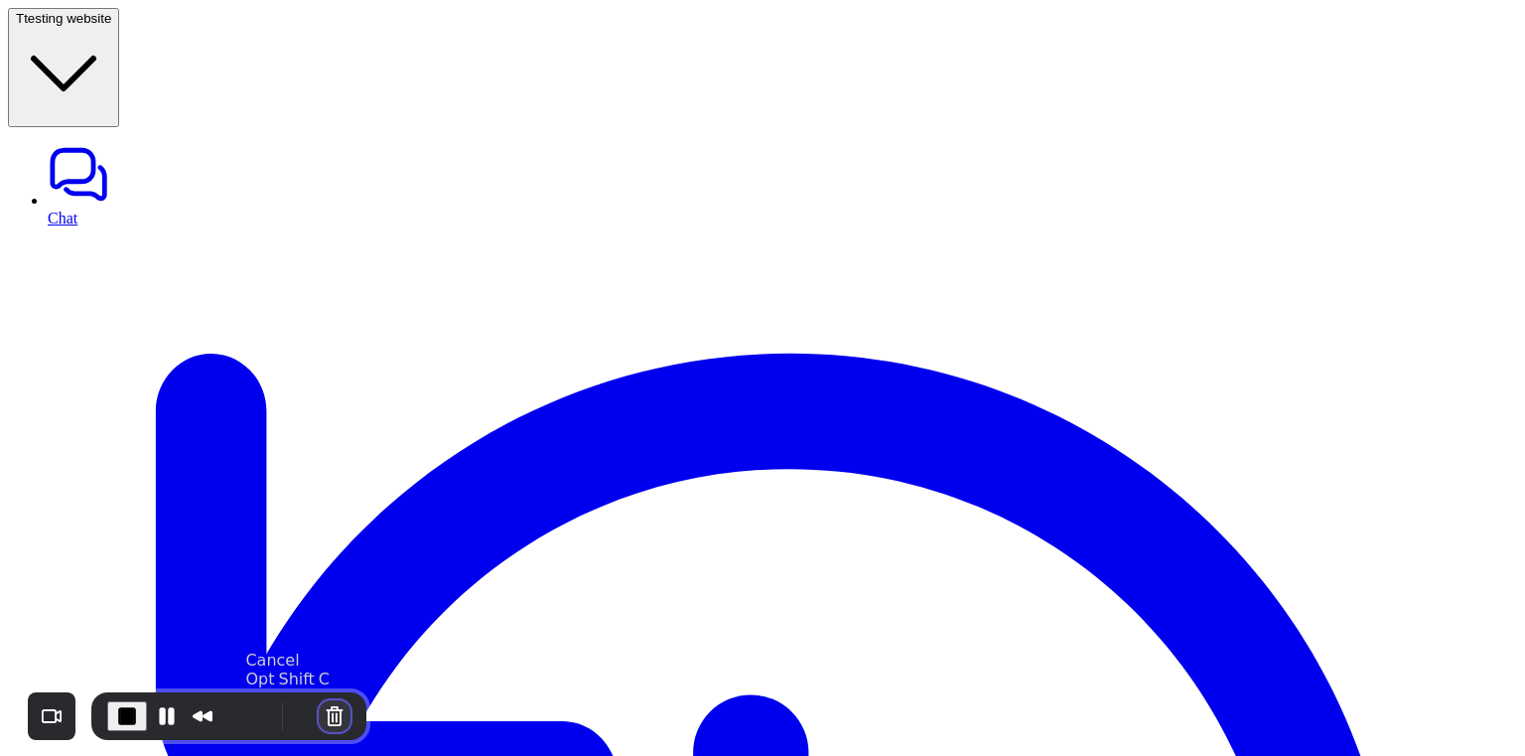
click at [325, 715] on button "Cancel Recording" at bounding box center [335, 716] width 32 height 32
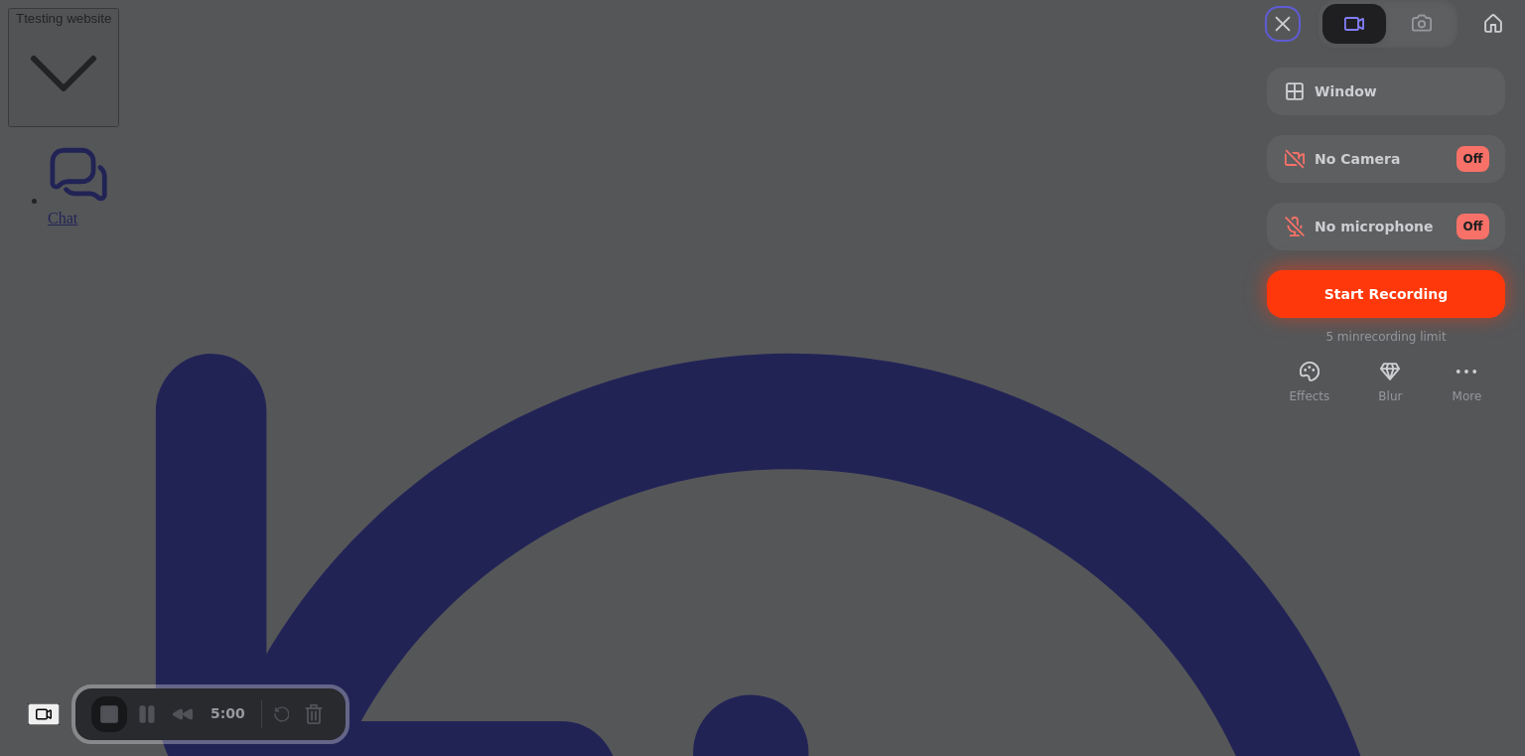
click at [1341, 302] on span "Start Recording" at bounding box center [1387, 294] width 124 height 16
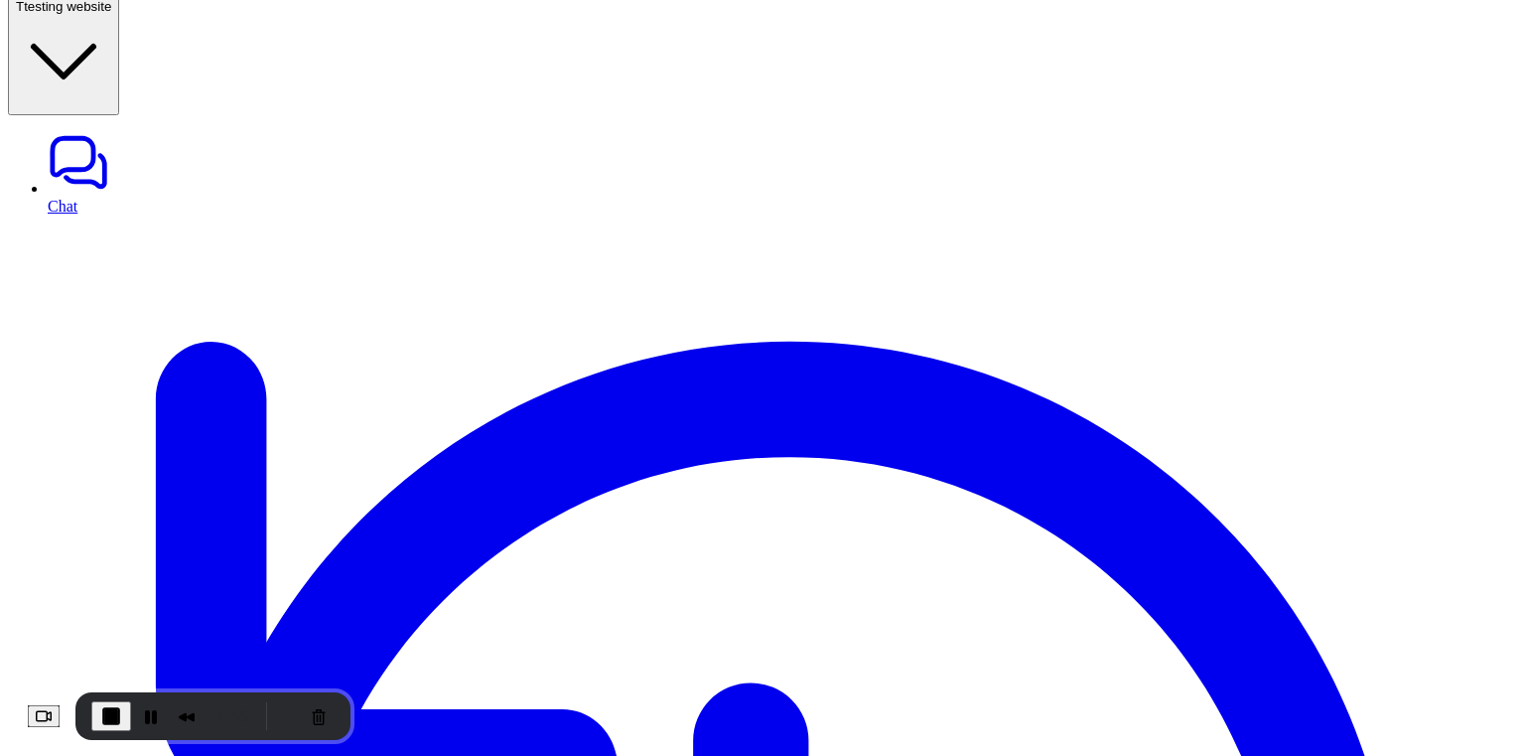
scroll to position [13, 0]
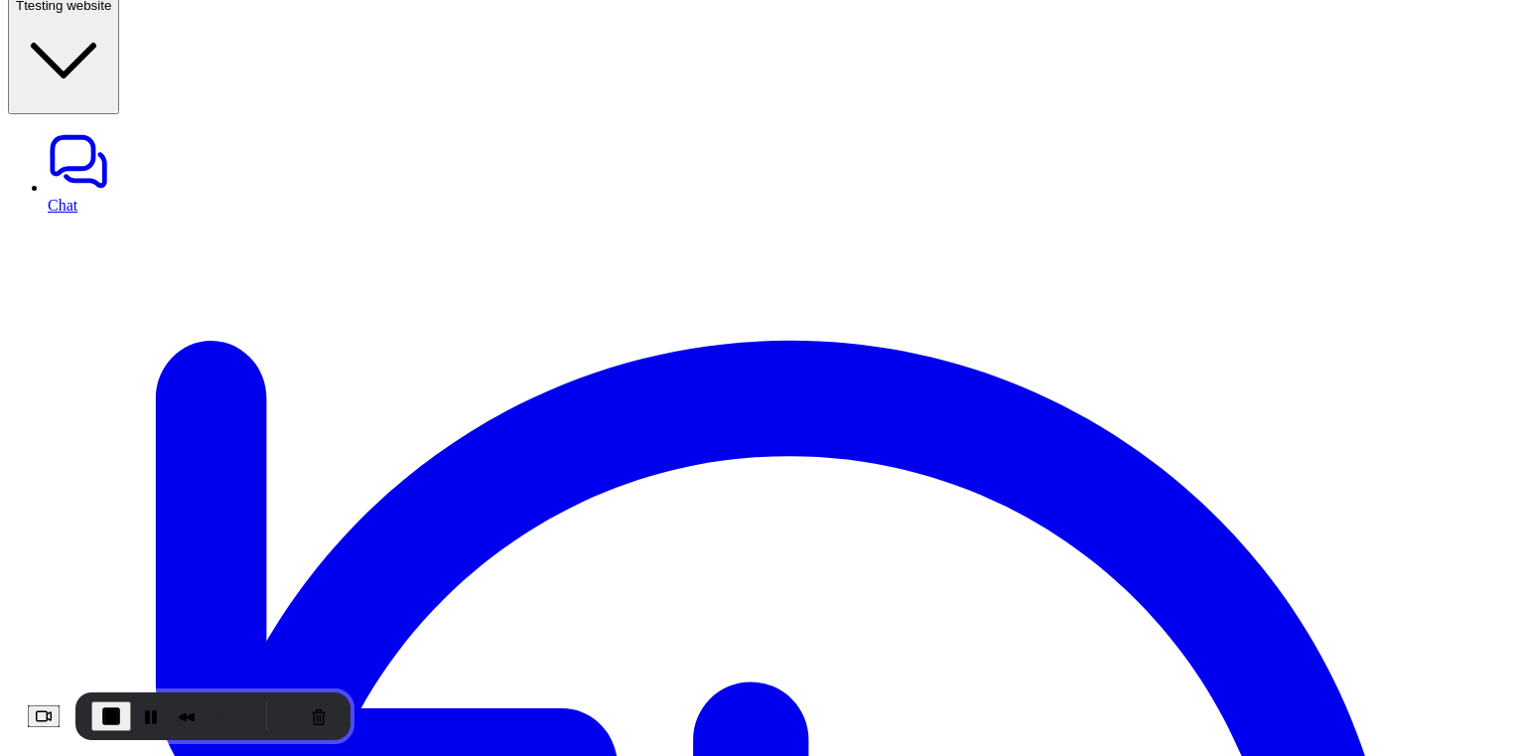
click at [123, 716] on span "End Recording" at bounding box center [111, 716] width 24 height 24
